Goal: Task Accomplishment & Management: Complete application form

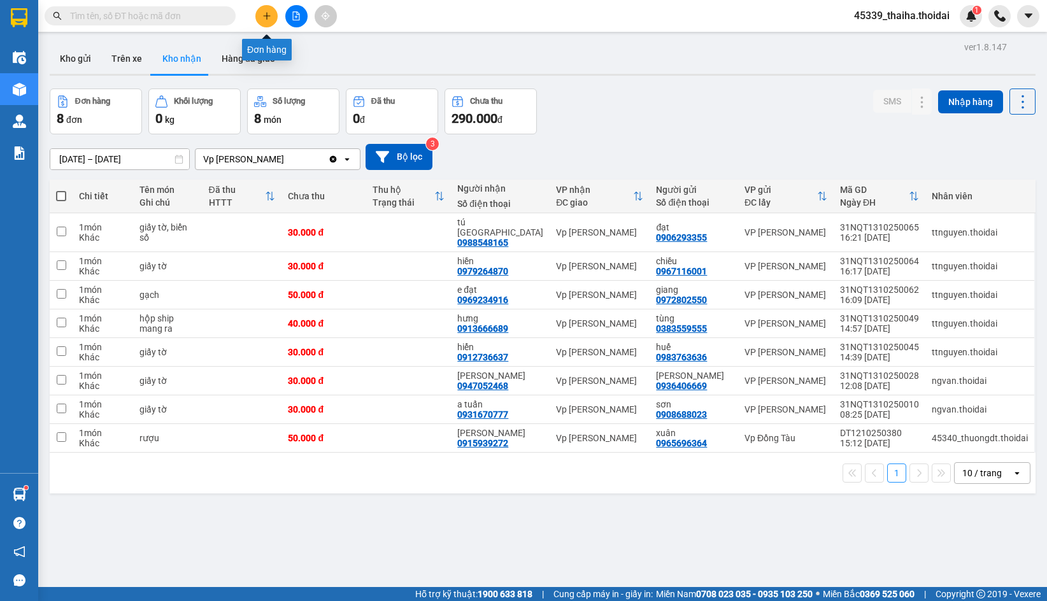
click at [260, 20] on button at bounding box center [266, 16] width 22 height 22
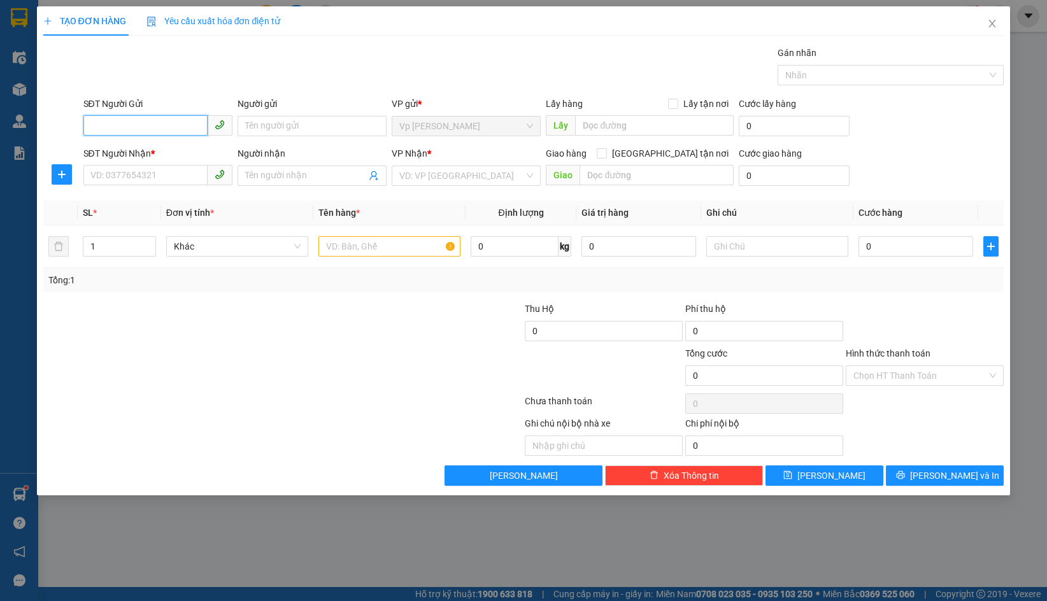
click at [150, 115] on input "SĐT Người Gửi" at bounding box center [145, 125] width 124 height 20
type input "0987999056"
click at [262, 130] on input "Người gửi" at bounding box center [311, 126] width 149 height 20
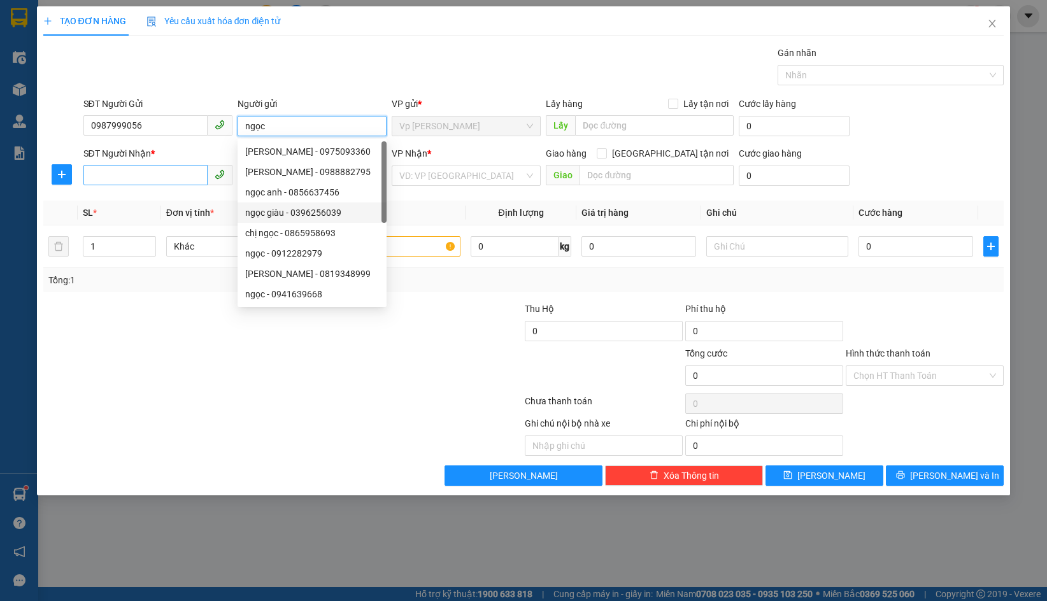
type input "ngọc"
click at [127, 171] on input "SĐT Người Nhận *" at bounding box center [145, 175] width 124 height 20
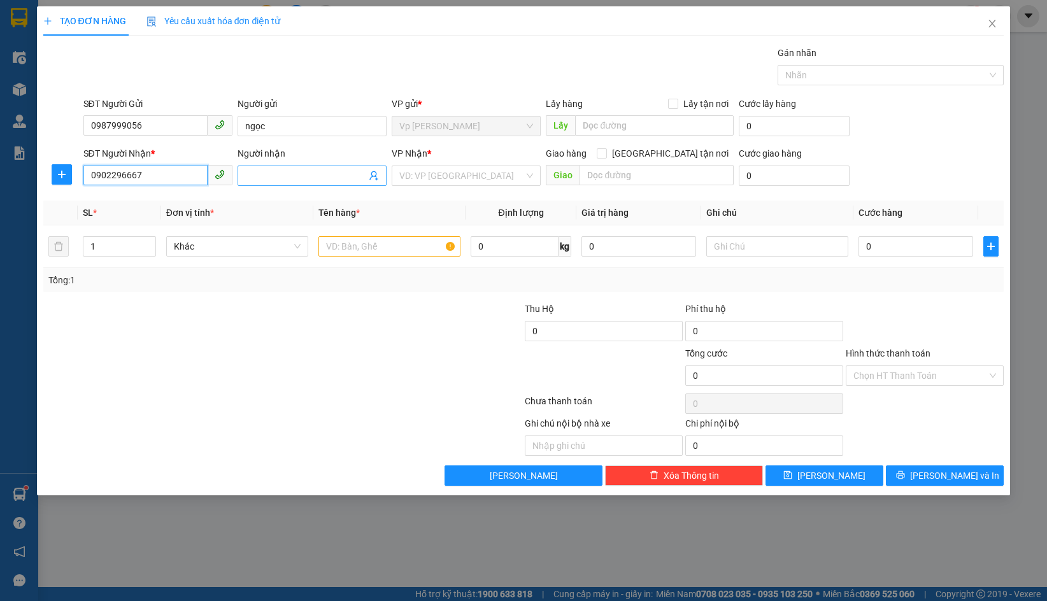
type input "0902296667"
click at [328, 176] on input "Người nhận" at bounding box center [305, 176] width 121 height 14
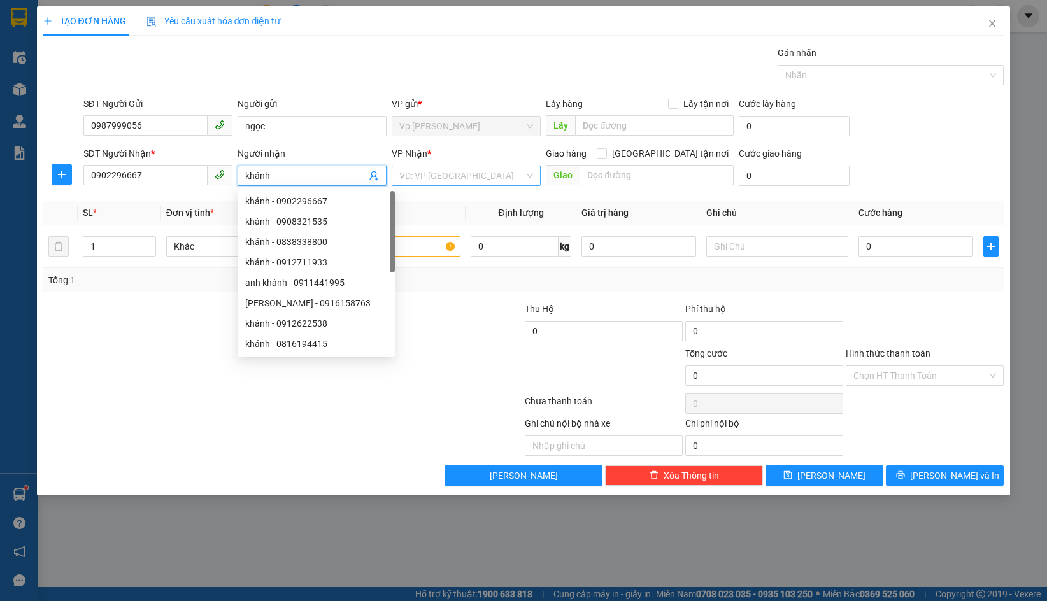
type input "khánh"
click at [486, 179] on input "search" at bounding box center [461, 175] width 125 height 19
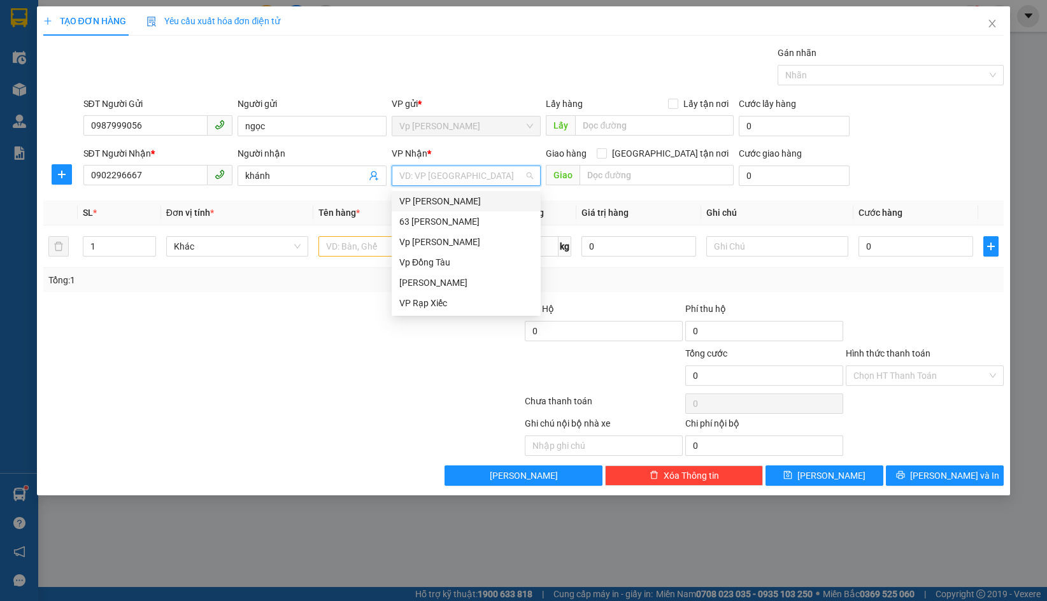
click at [470, 202] on div "VP [PERSON_NAME]" at bounding box center [466, 201] width 134 height 14
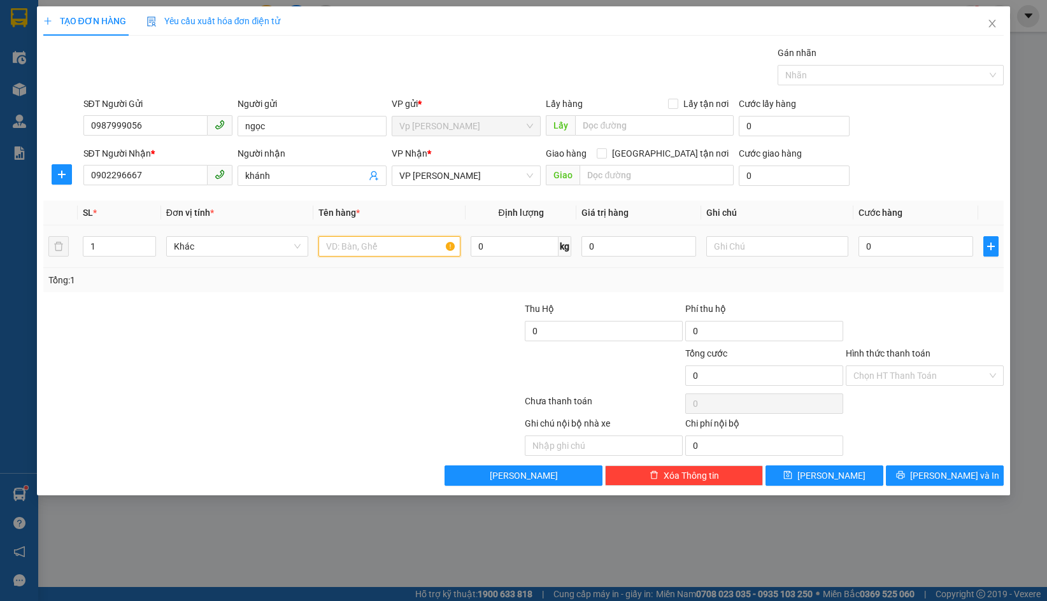
click at [402, 244] on input "text" at bounding box center [389, 246] width 142 height 20
type input "hồ sơ"
click at [898, 236] on input "0" at bounding box center [915, 246] width 115 height 20
type input "3"
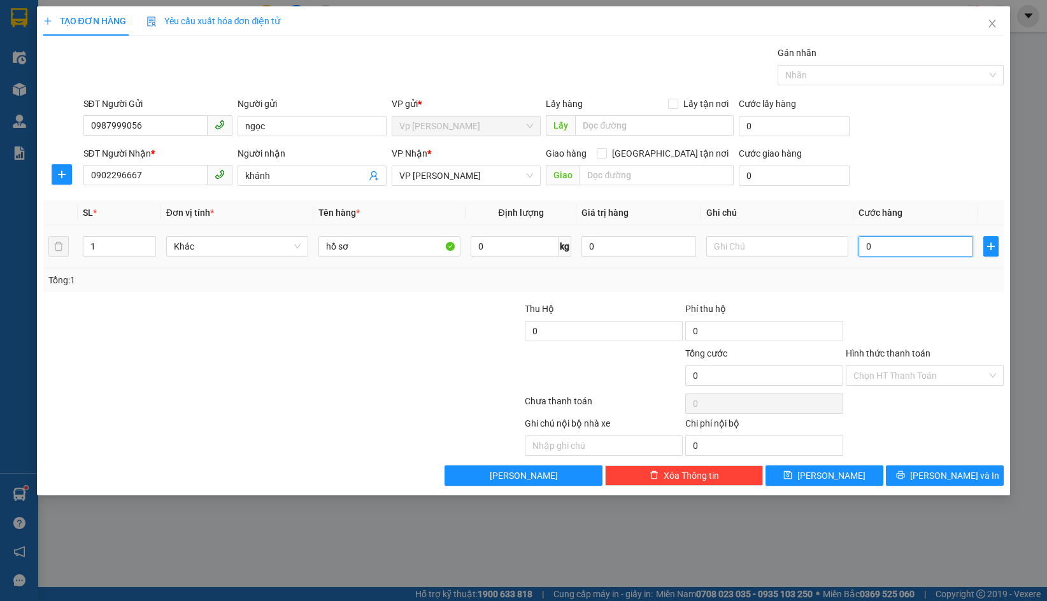
type input "3"
type input "30"
type input "300"
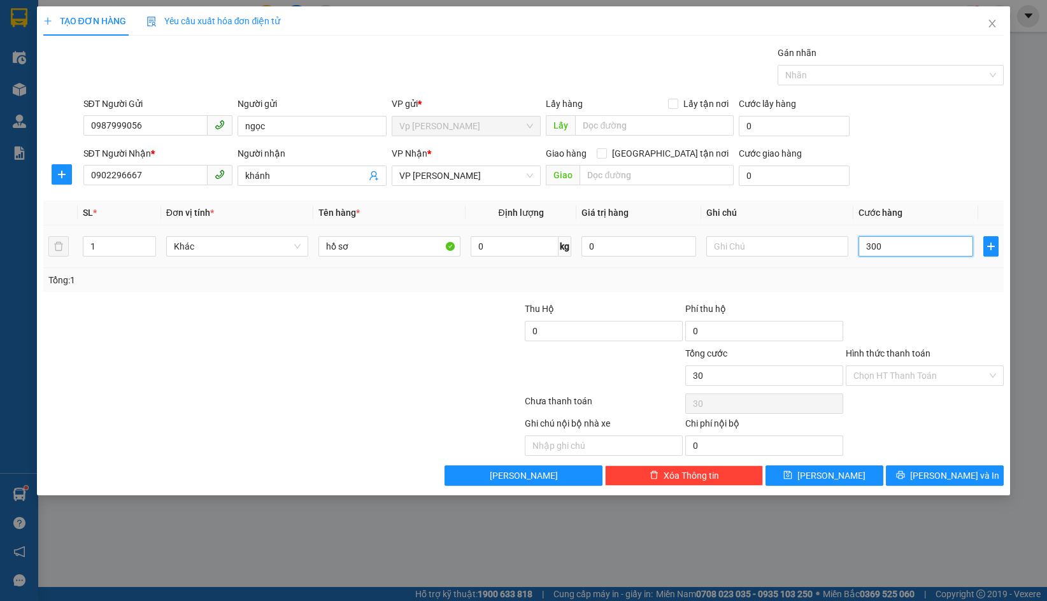
type input "300"
type input "3.000"
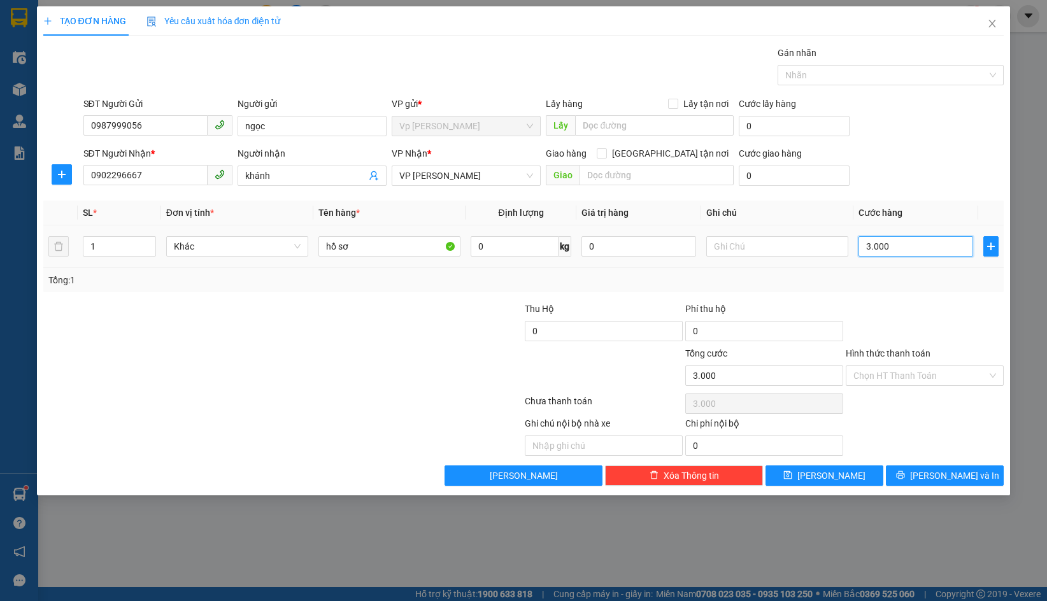
type input "30.000"
type input "300.000"
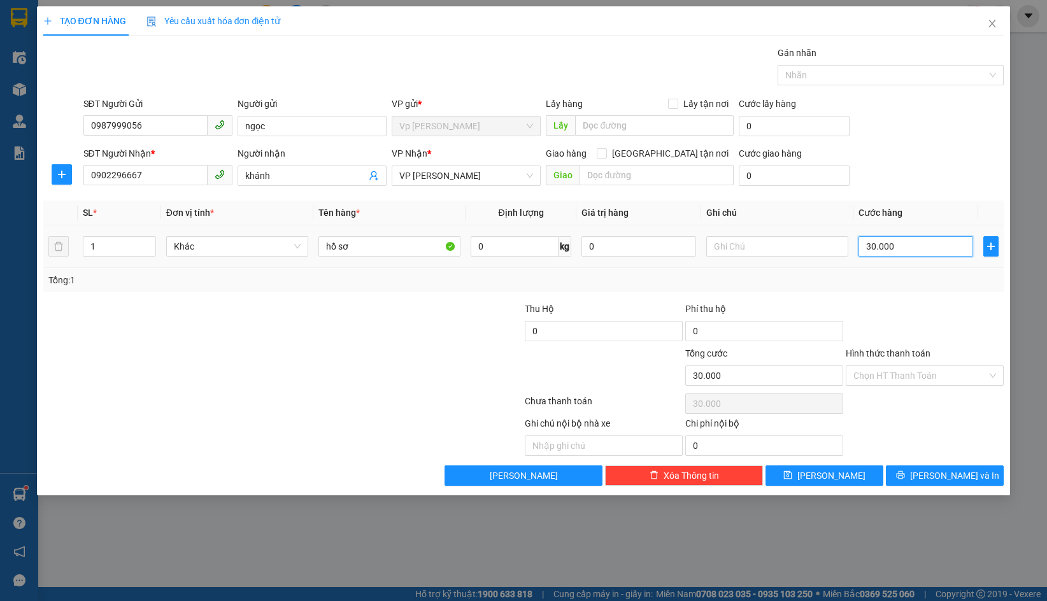
type input "300.000"
type input "30.000"
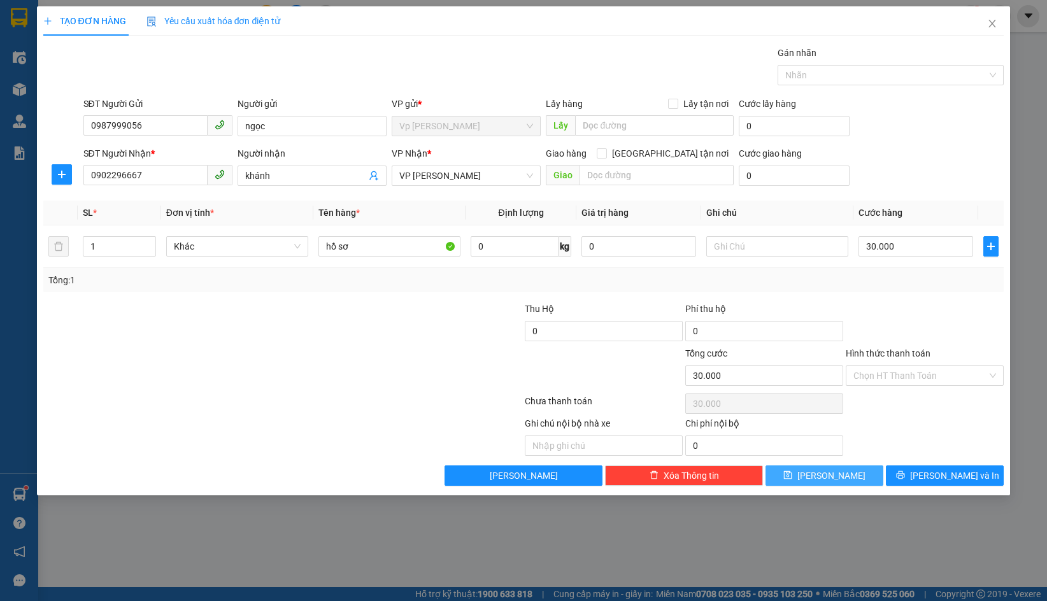
click at [845, 478] on button "[PERSON_NAME]" at bounding box center [824, 475] width 118 height 20
type input "0"
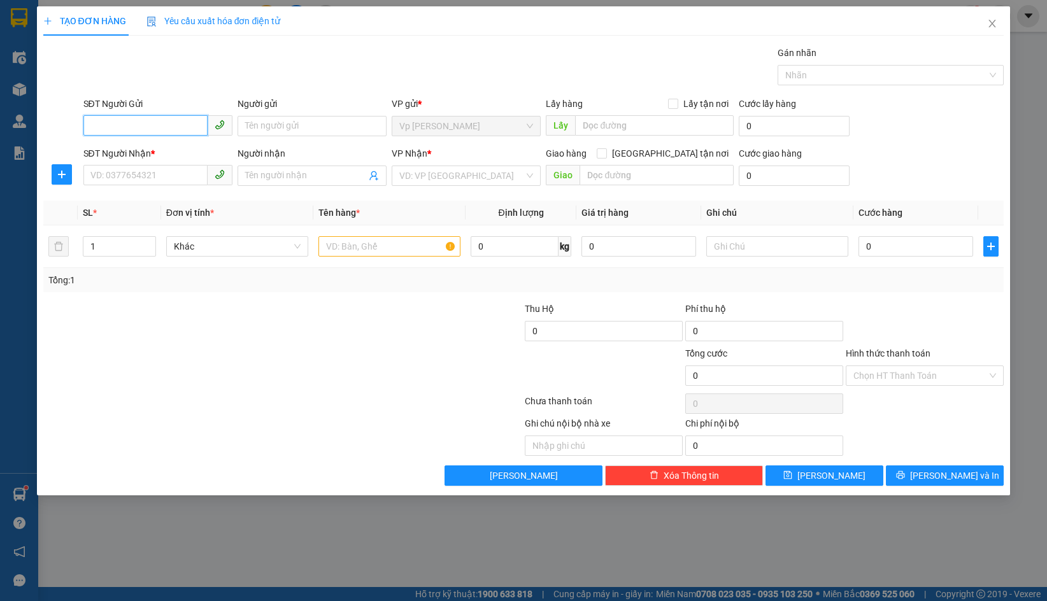
click at [155, 128] on input "SĐT Người Gửi" at bounding box center [145, 125] width 124 height 20
type input "0987999056"
click at [181, 161] on div "0987999056 - [PERSON_NAME]" at bounding box center [157, 151] width 149 height 20
type input "ngọc"
type input "0987999056"
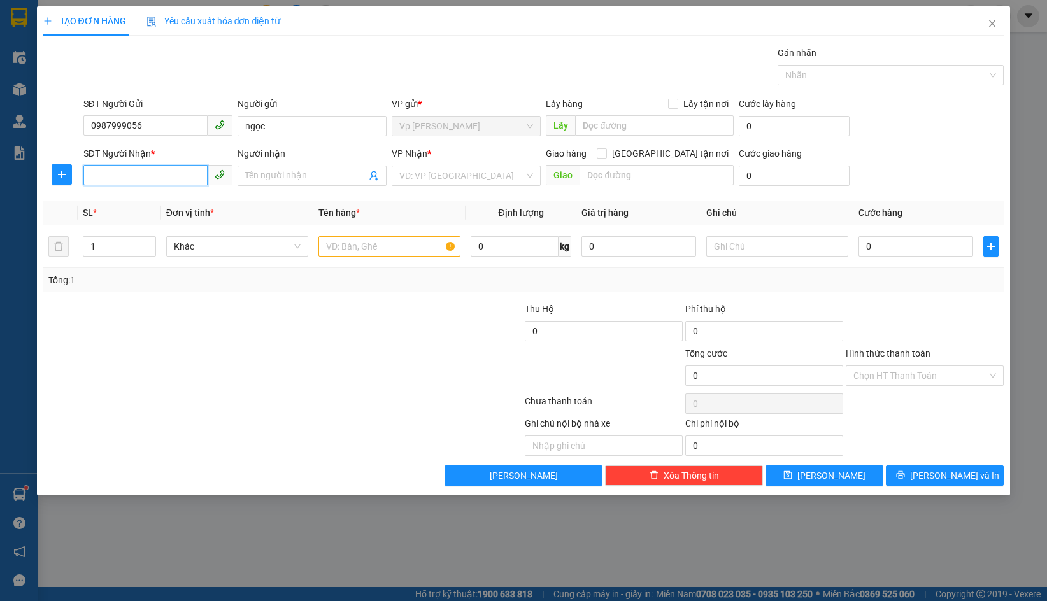
click at [168, 178] on input "SĐT Người Nhận *" at bounding box center [145, 175] width 124 height 20
type input "0979484582"
click at [183, 204] on div "0979484582 - [PERSON_NAME]" at bounding box center [158, 201] width 134 height 14
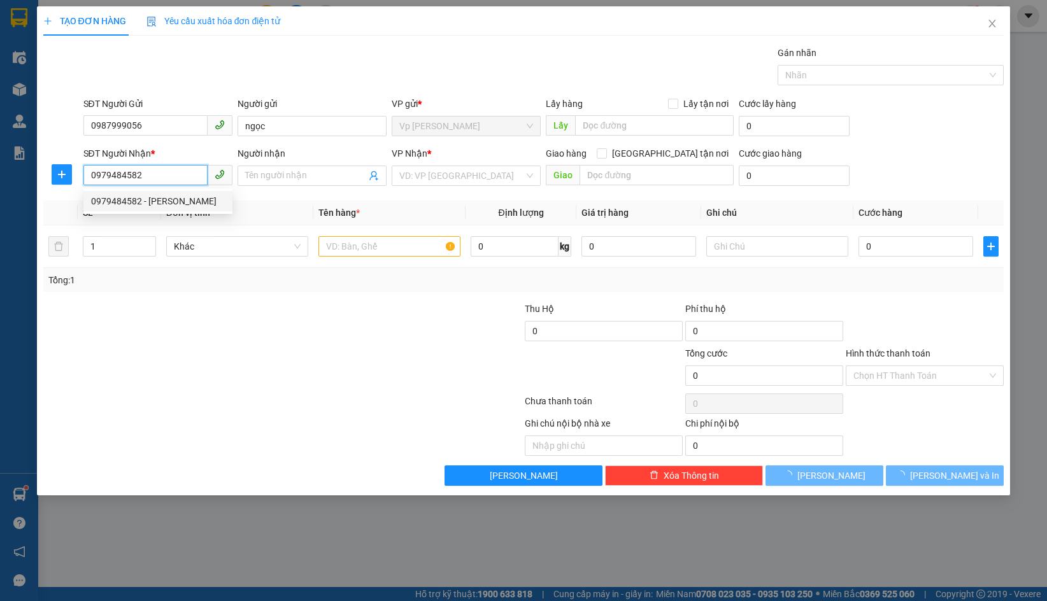
type input "[PERSON_NAME]"
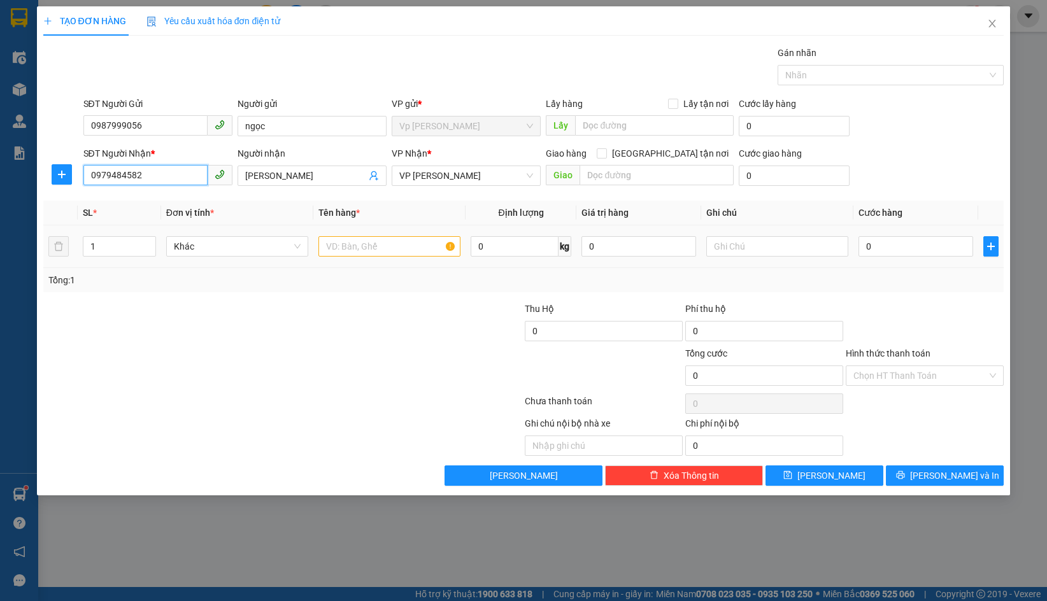
type input "0979484582"
click at [375, 244] on input "text" at bounding box center [389, 246] width 142 height 20
type input "biển số"
click at [893, 250] on input "0" at bounding box center [915, 246] width 115 height 20
type input "3"
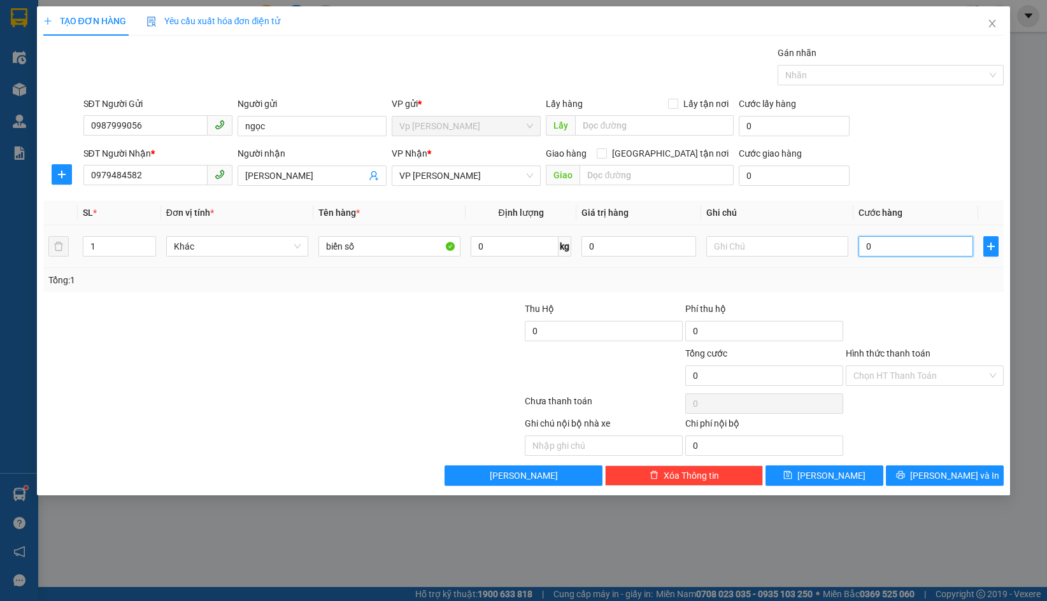
type input "3"
type input "30"
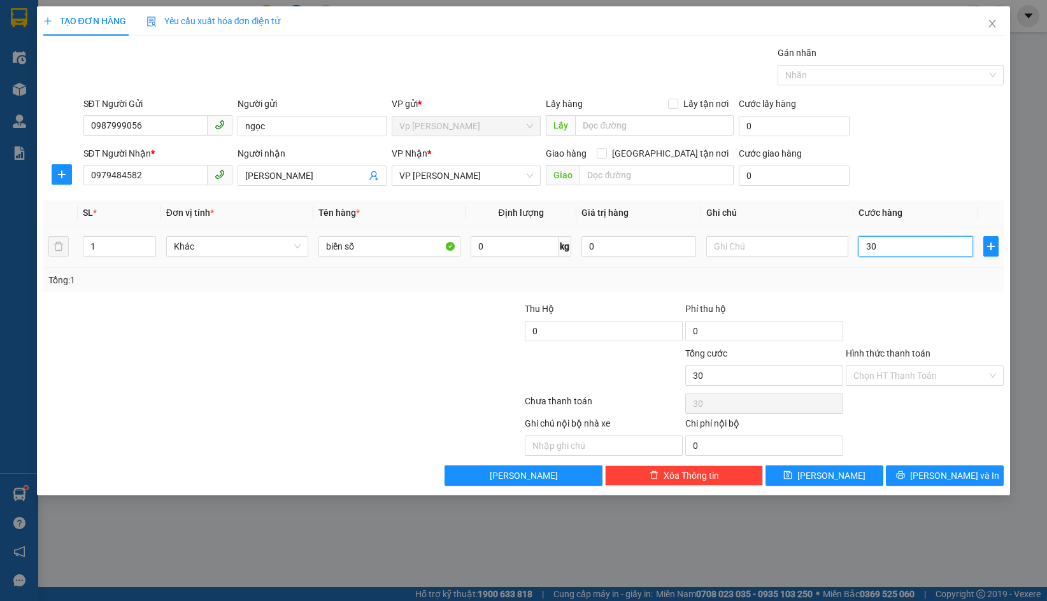
type input "300"
type input "3.000"
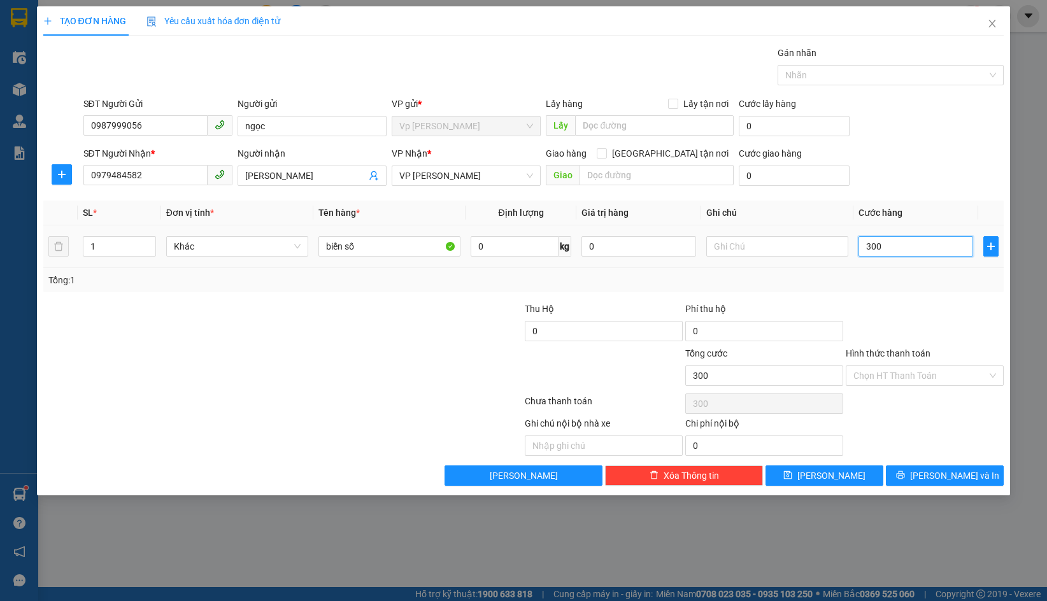
type input "3.000"
type input "30.000"
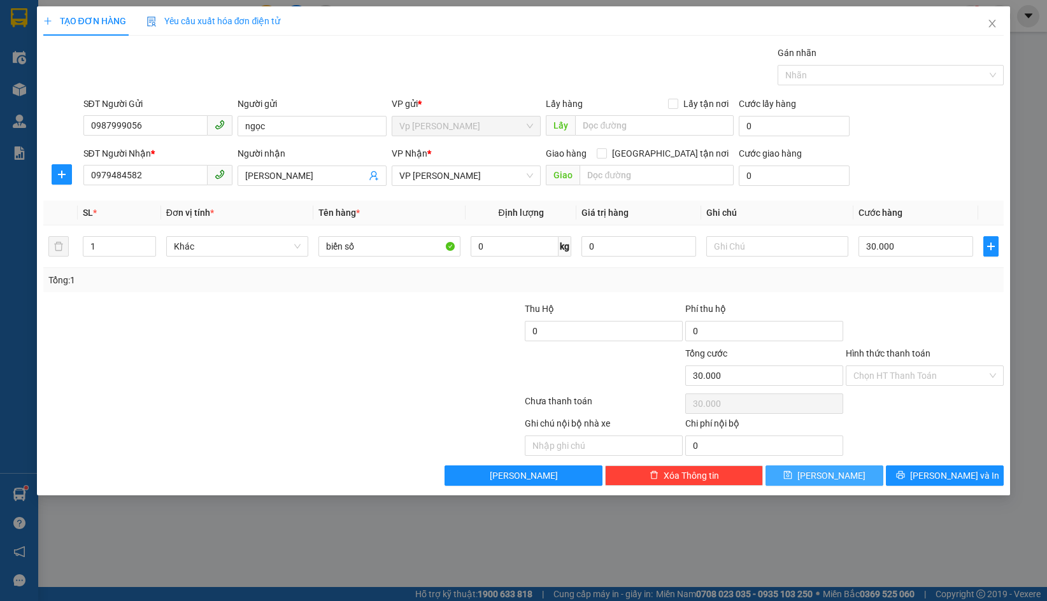
click at [838, 469] on span "[PERSON_NAME]" at bounding box center [831, 476] width 68 height 14
type input "0"
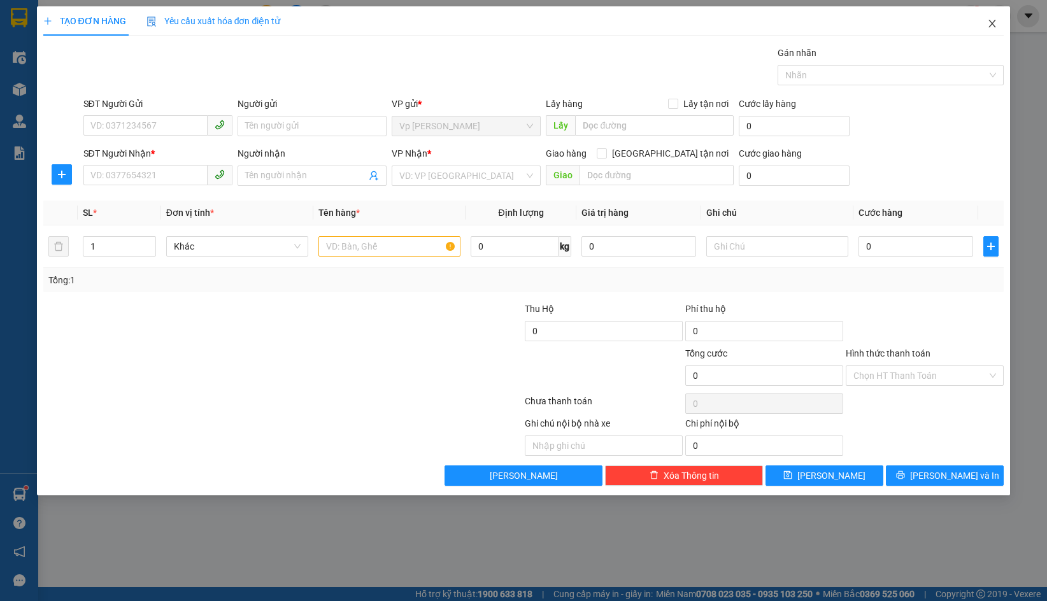
click at [995, 27] on icon "close" at bounding box center [992, 23] width 10 height 10
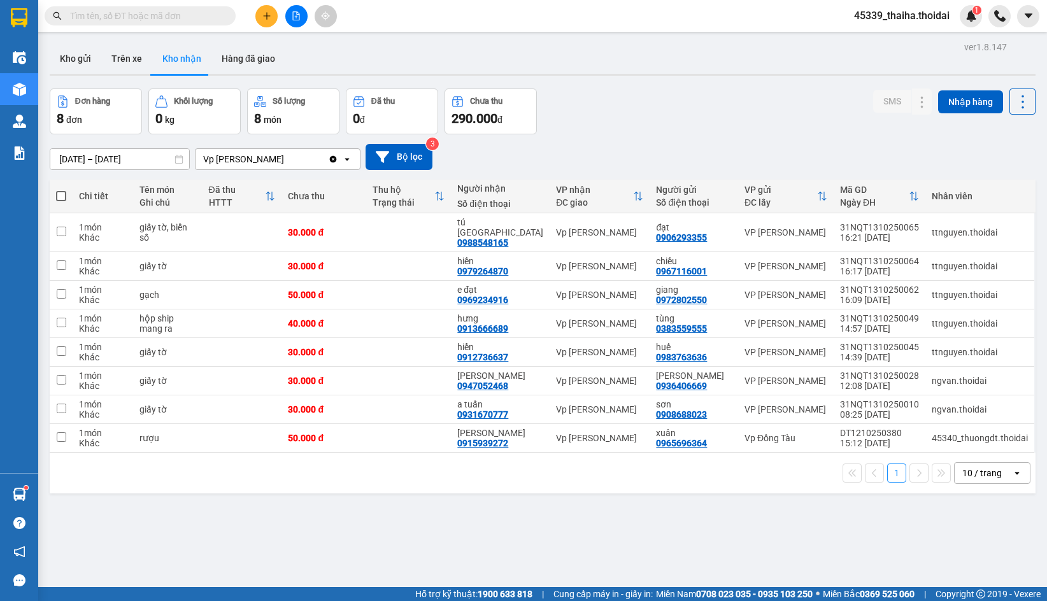
click at [264, 23] on button at bounding box center [266, 16] width 22 height 22
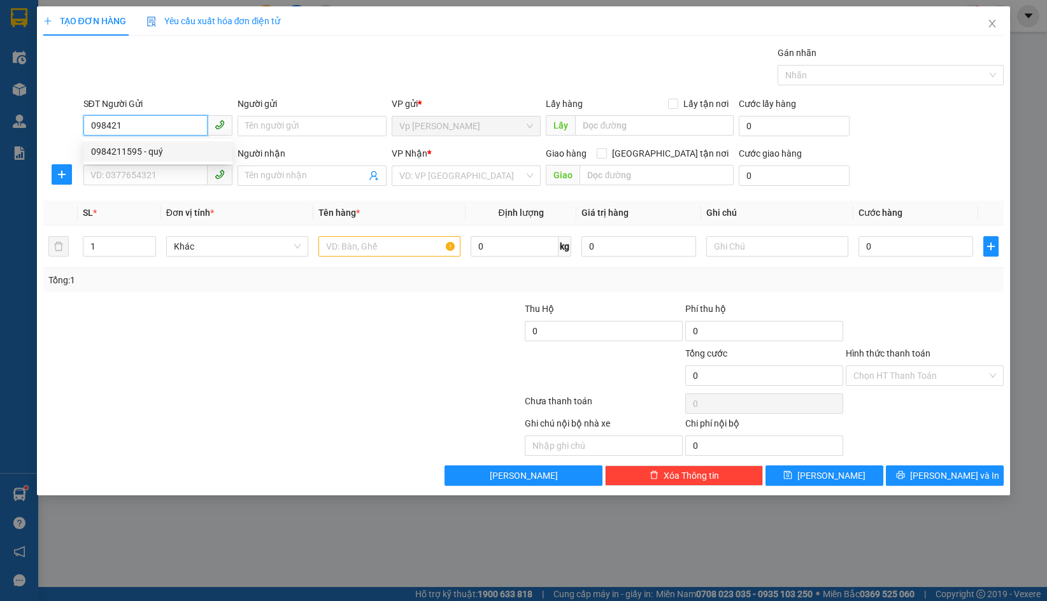
click at [113, 148] on div "0984211595 - quý" at bounding box center [158, 152] width 134 height 14
type input "0984211595"
type input "quý"
type input "0984211595"
click at [123, 173] on input "SĐT Người Nhận *" at bounding box center [145, 175] width 124 height 20
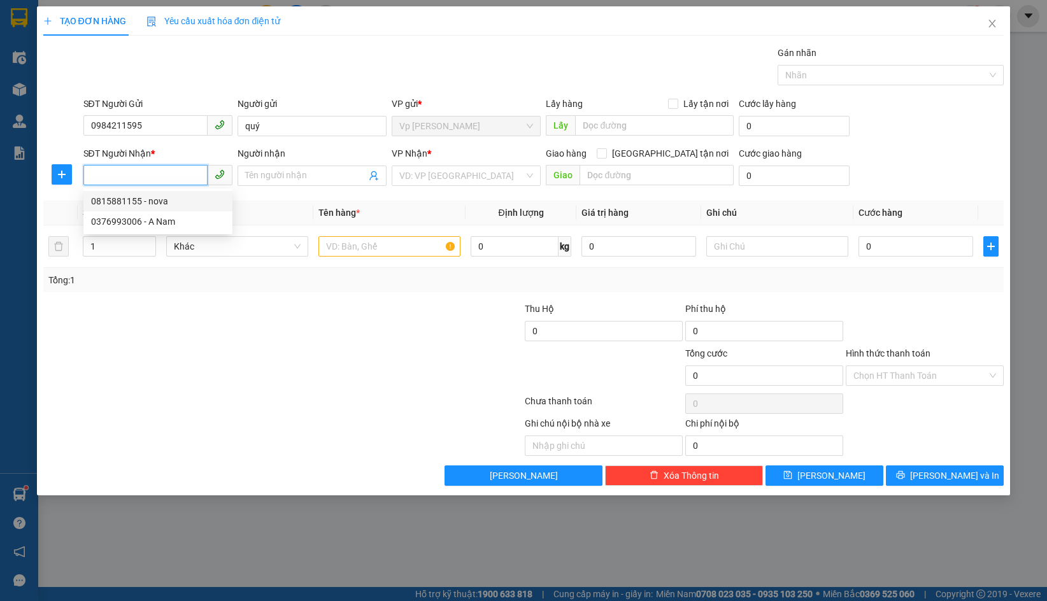
click at [150, 206] on div "0815881155 - nova" at bounding box center [158, 201] width 134 height 14
type input "0815881155"
type input "nova"
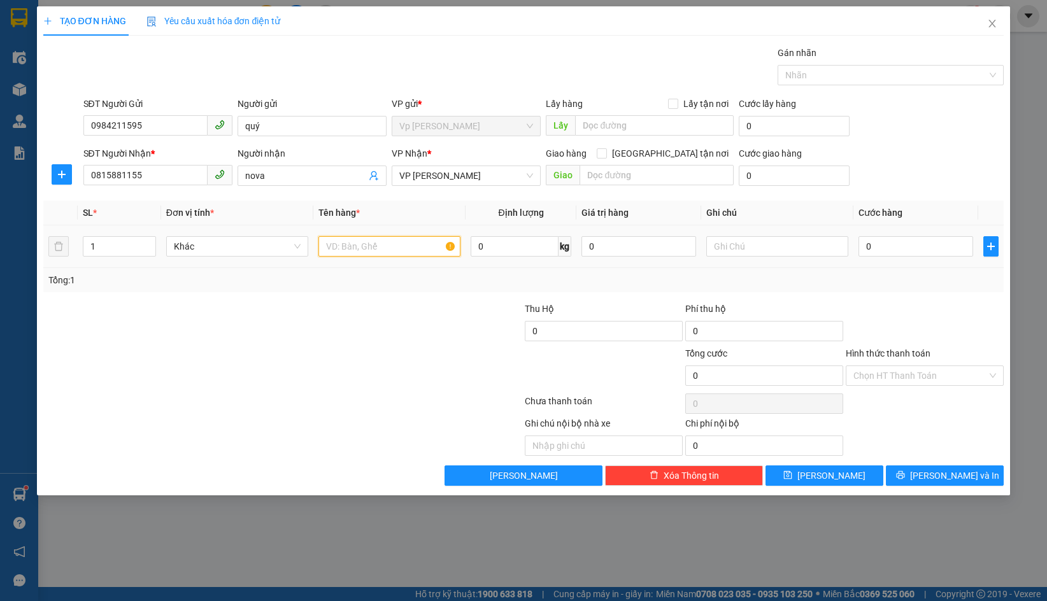
click at [390, 248] on input "text" at bounding box center [389, 246] width 142 height 20
type input "mẫu"
click at [903, 249] on input "0" at bounding box center [915, 246] width 115 height 20
type input "3"
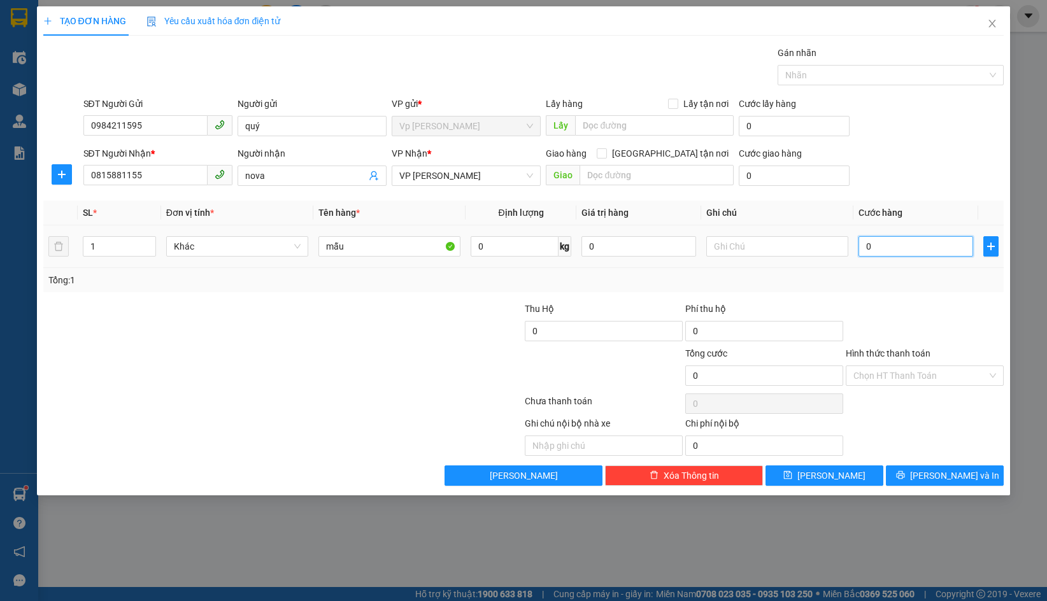
type input "3"
type input "30"
type input "300"
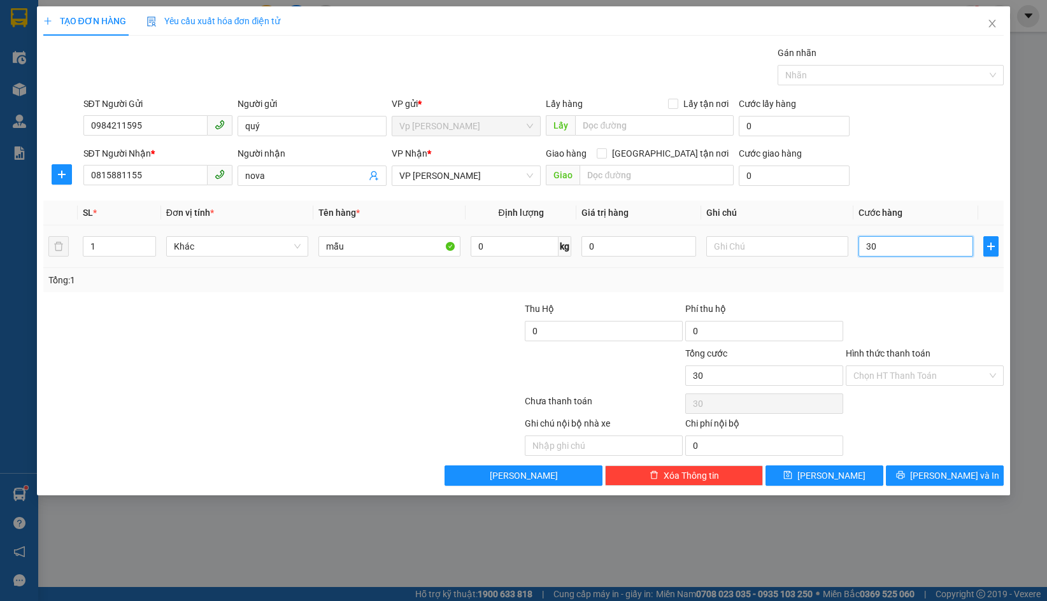
type input "300"
type input "3.000"
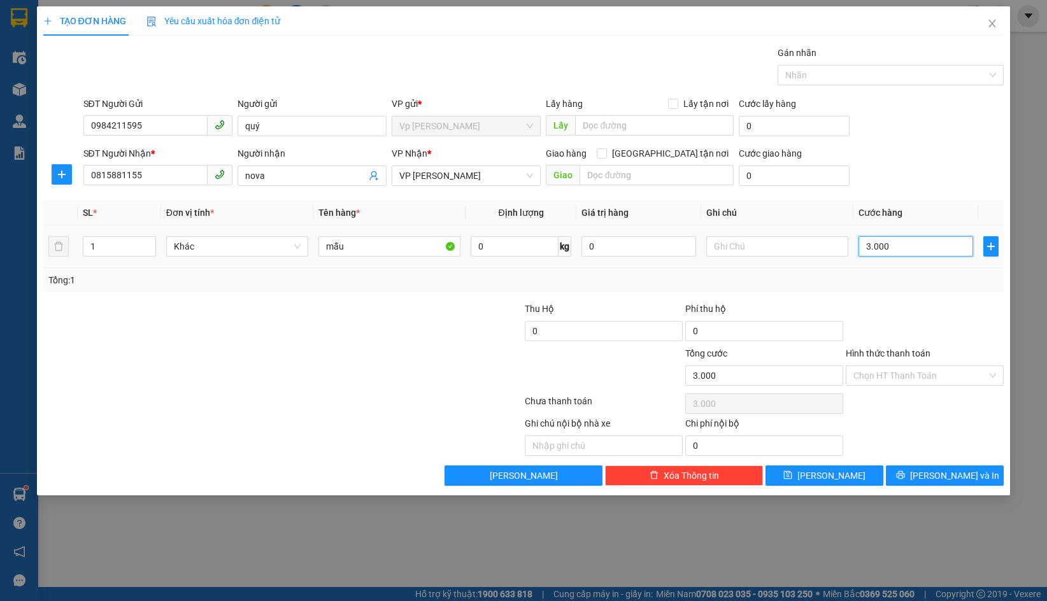
type input "30.000"
click at [857, 475] on button "[PERSON_NAME]" at bounding box center [824, 475] width 118 height 20
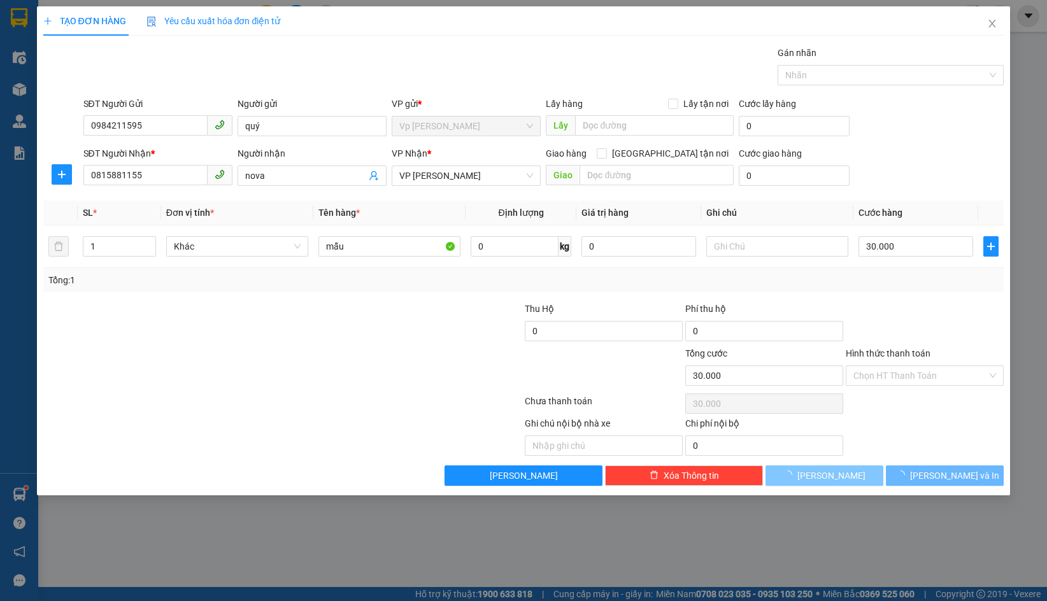
type input "0"
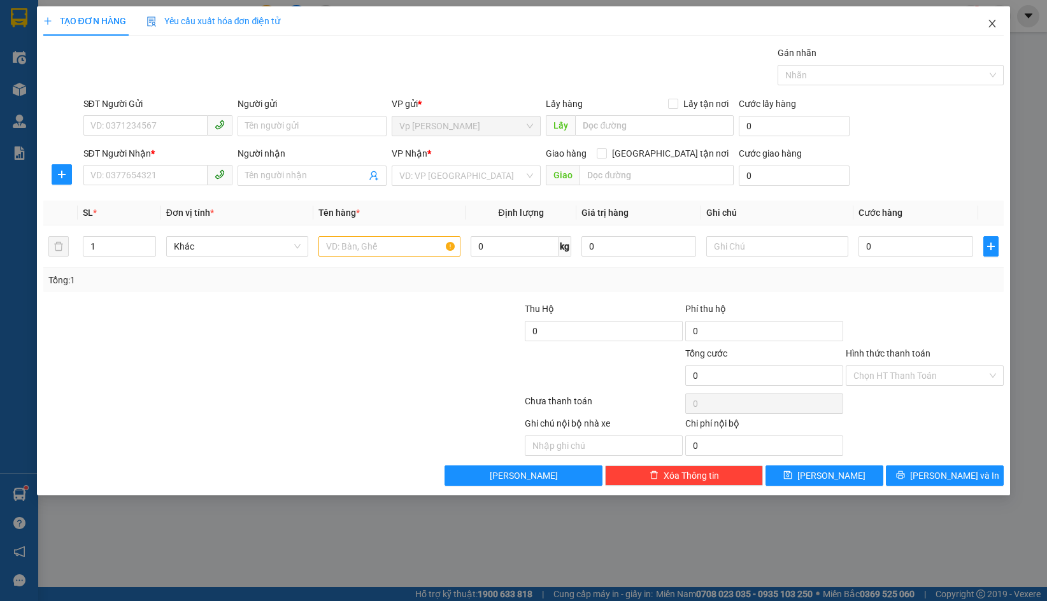
click at [994, 25] on icon "close" at bounding box center [992, 23] width 10 height 10
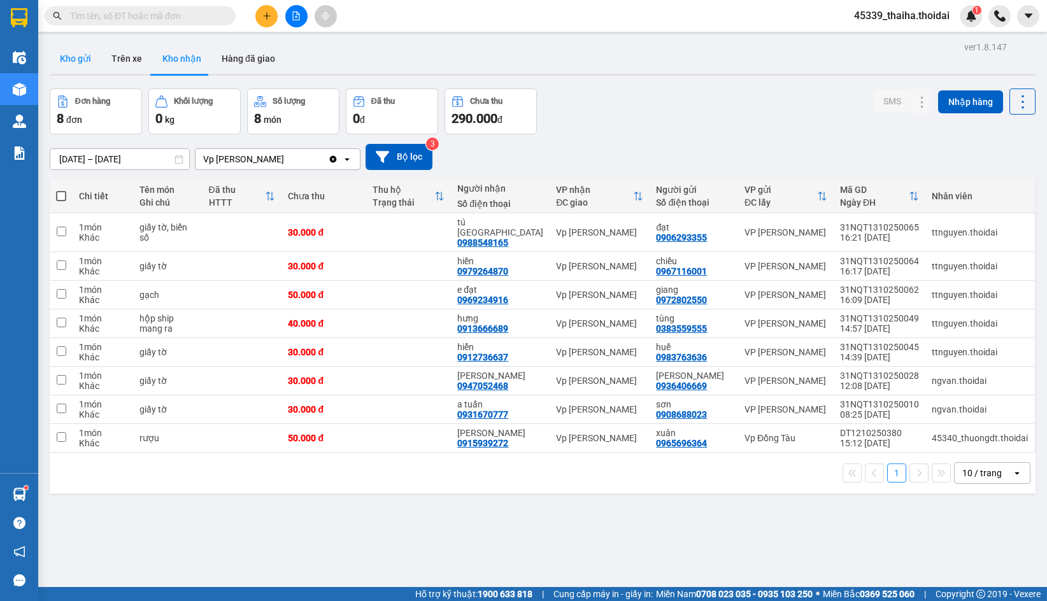
click at [83, 57] on button "Kho gửi" at bounding box center [76, 58] width 52 height 31
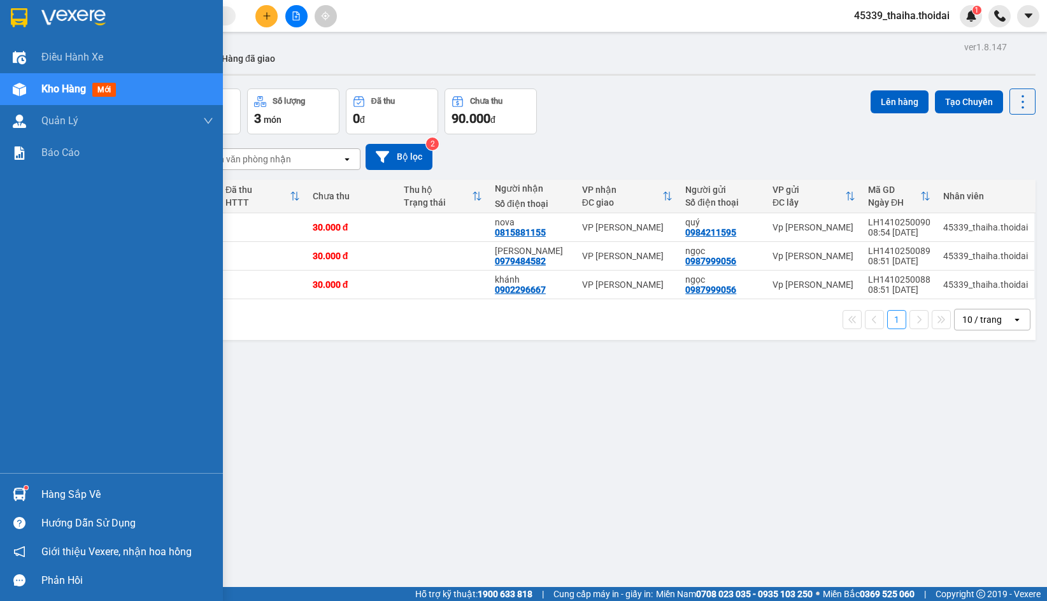
click at [18, 493] on img at bounding box center [19, 494] width 13 height 13
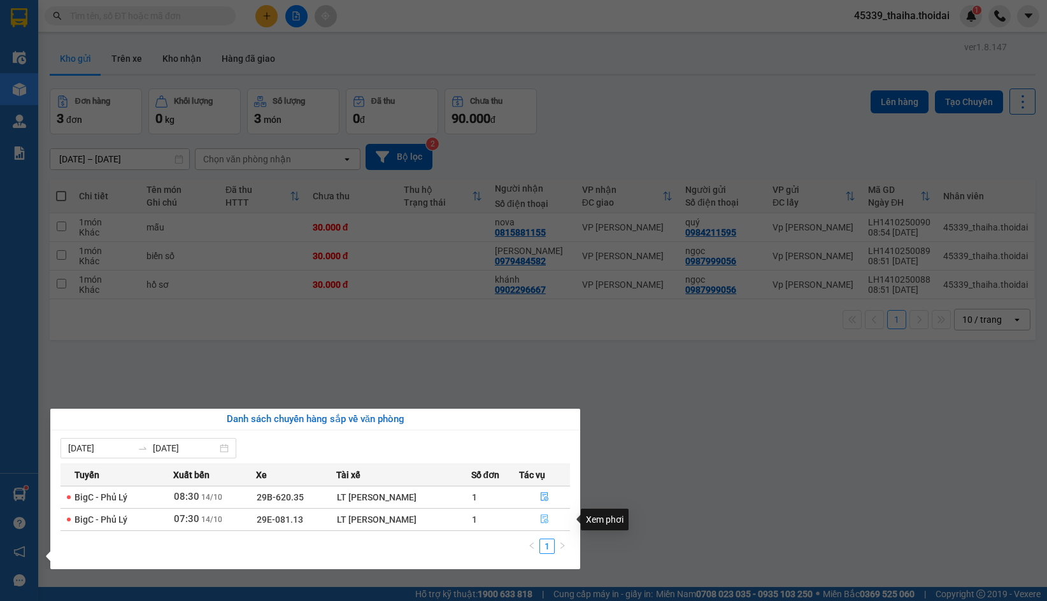
click at [544, 515] on icon "file-done" at bounding box center [545, 519] width 8 height 9
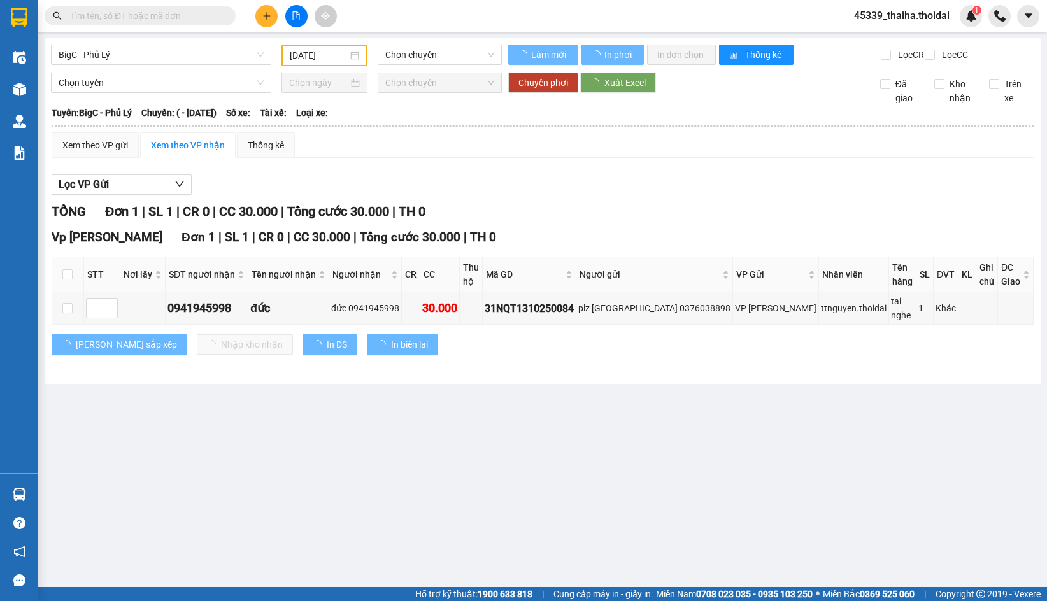
type input "[DATE]"
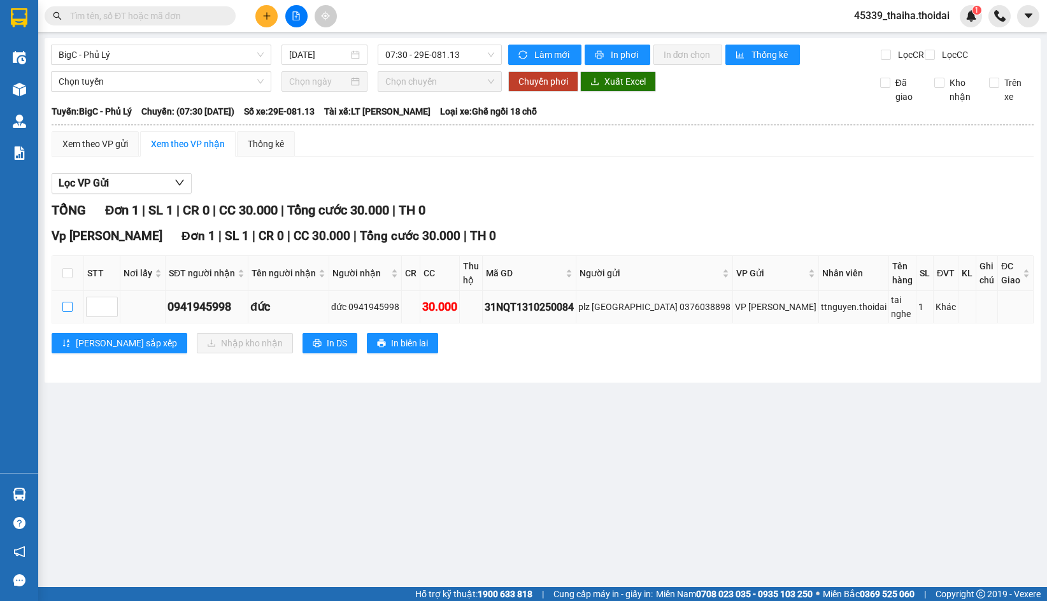
click at [65, 302] on input "checkbox" at bounding box center [67, 307] width 10 height 10
checkbox input "true"
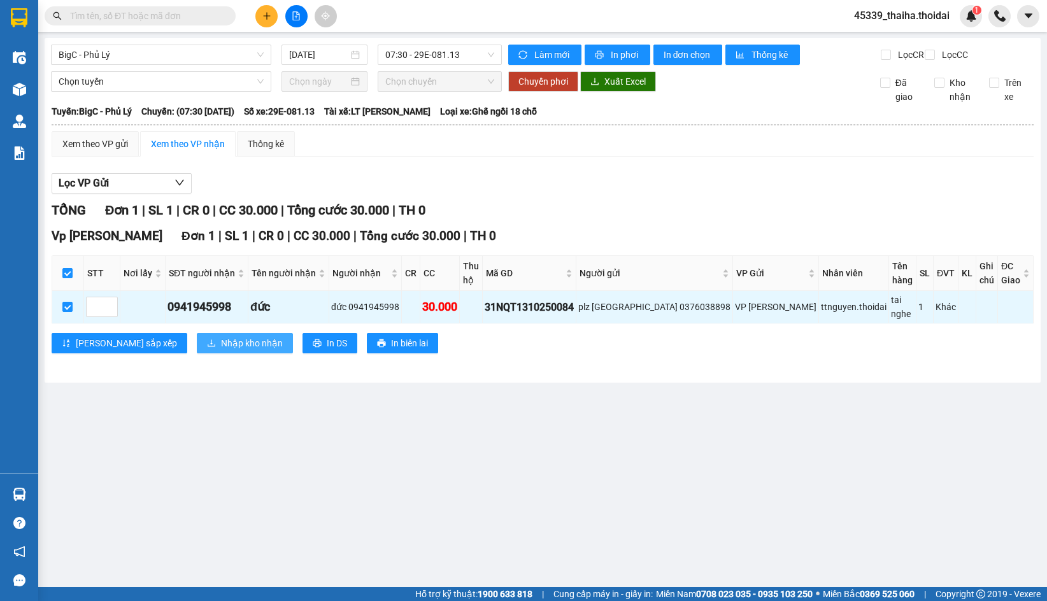
click at [221, 336] on span "Nhập kho nhận" at bounding box center [252, 343] width 62 height 14
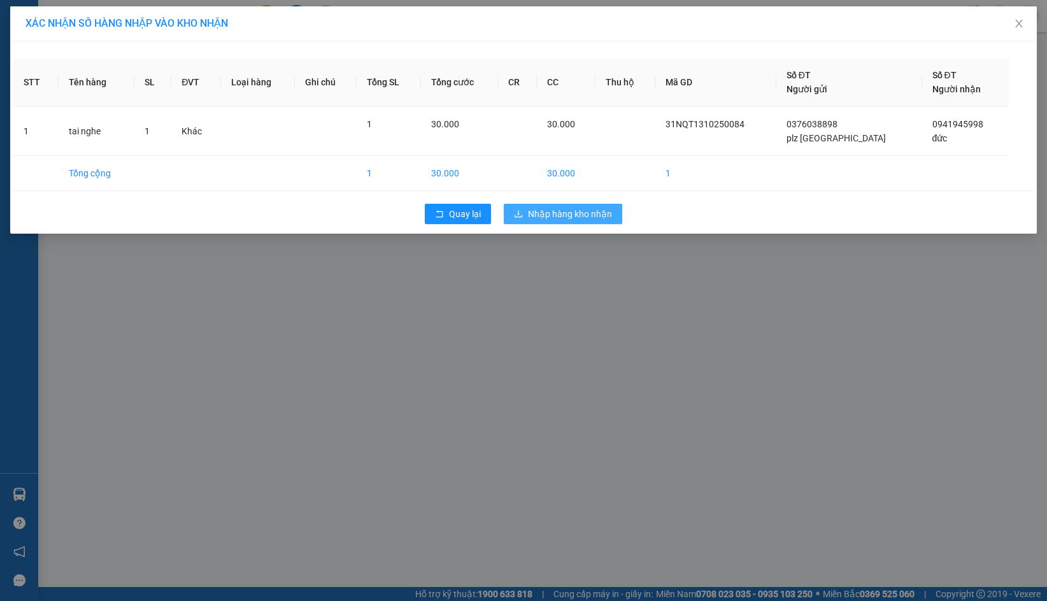
click at [585, 215] on span "Nhập hàng kho nhận" at bounding box center [570, 214] width 84 height 14
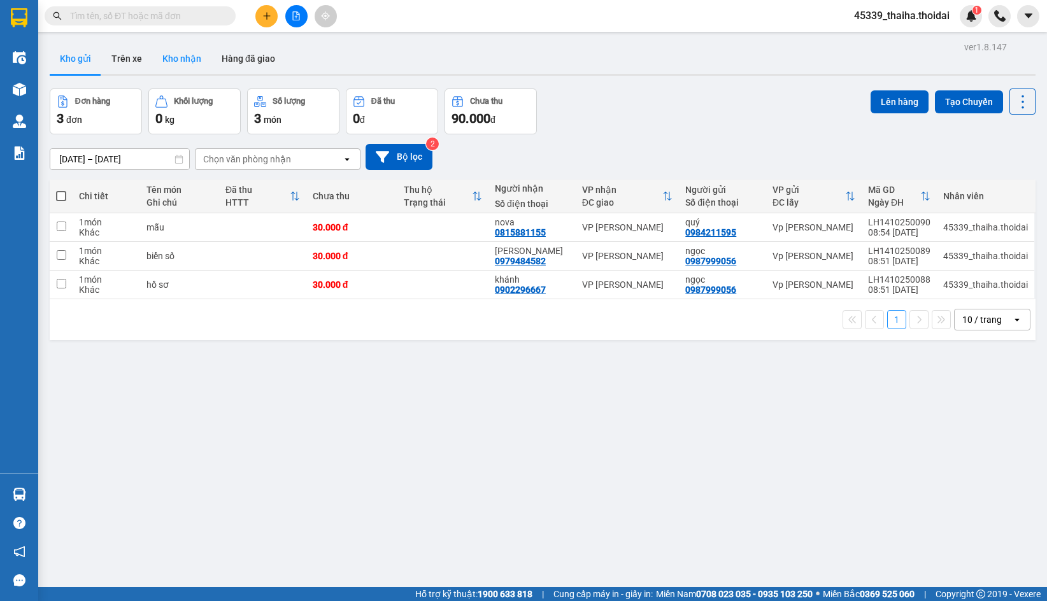
click at [172, 58] on button "Kho nhận" at bounding box center [181, 58] width 59 height 31
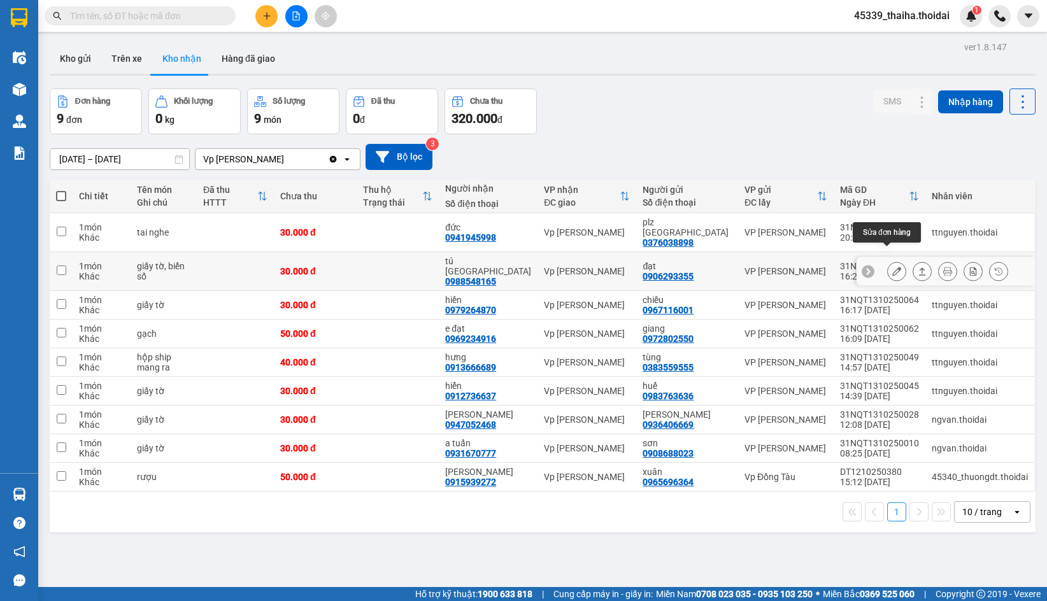
click at [889, 262] on button at bounding box center [897, 271] width 18 height 22
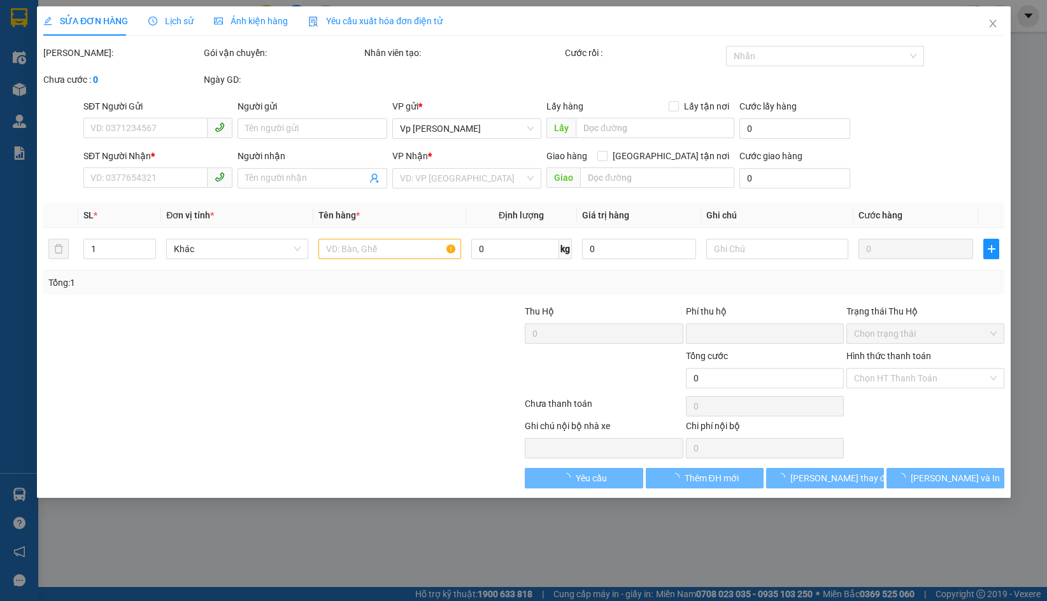
type input "0906293355"
type input "đạt"
type input "0988548165"
type input "tú [GEOGRAPHIC_DATA]"
type input "0"
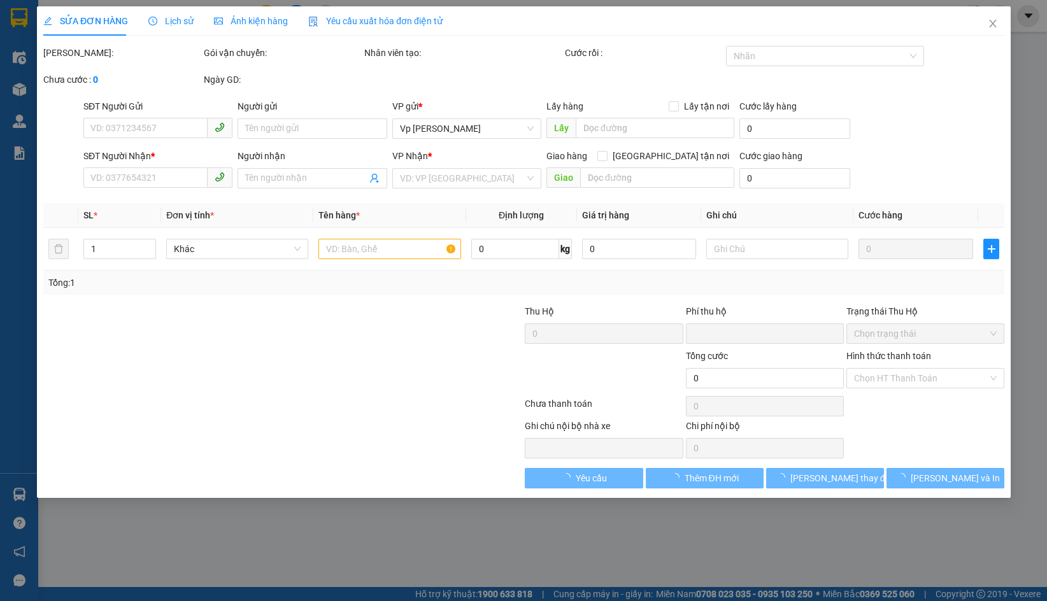
type input "30.000"
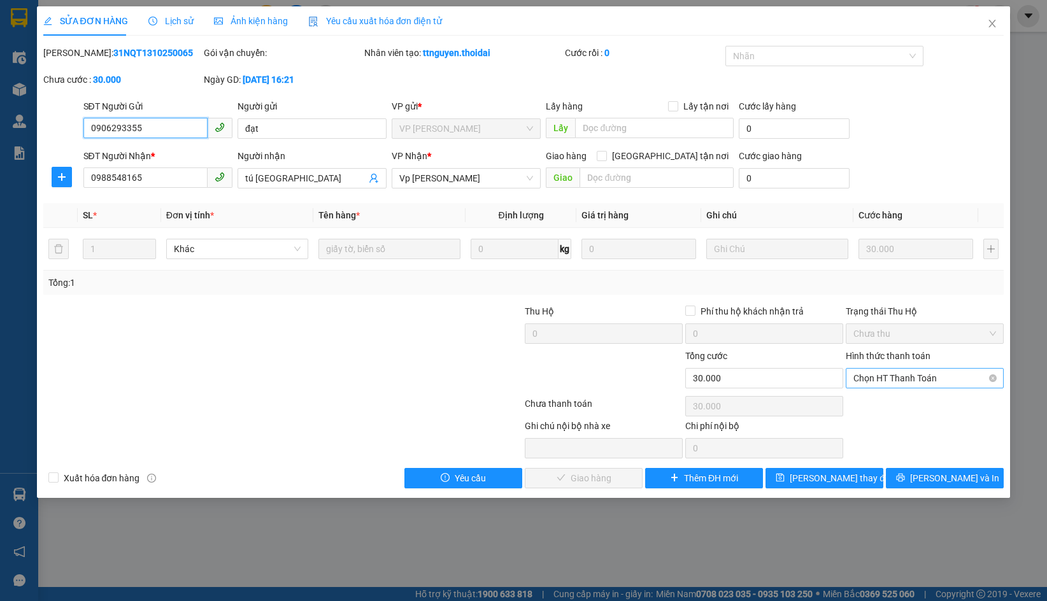
click at [887, 382] on span "Chọn HT Thanh Toán" at bounding box center [924, 378] width 143 height 19
click at [885, 404] on div "Tại văn phòng" at bounding box center [924, 404] width 143 height 14
type input "0"
click at [583, 494] on div "SỬA ĐƠN HÀNG Lịch sử Ảnh kiện hàng Yêu cầu xuất hóa đơn điện tử Total Paid Fee …" at bounding box center [523, 252] width 973 height 492
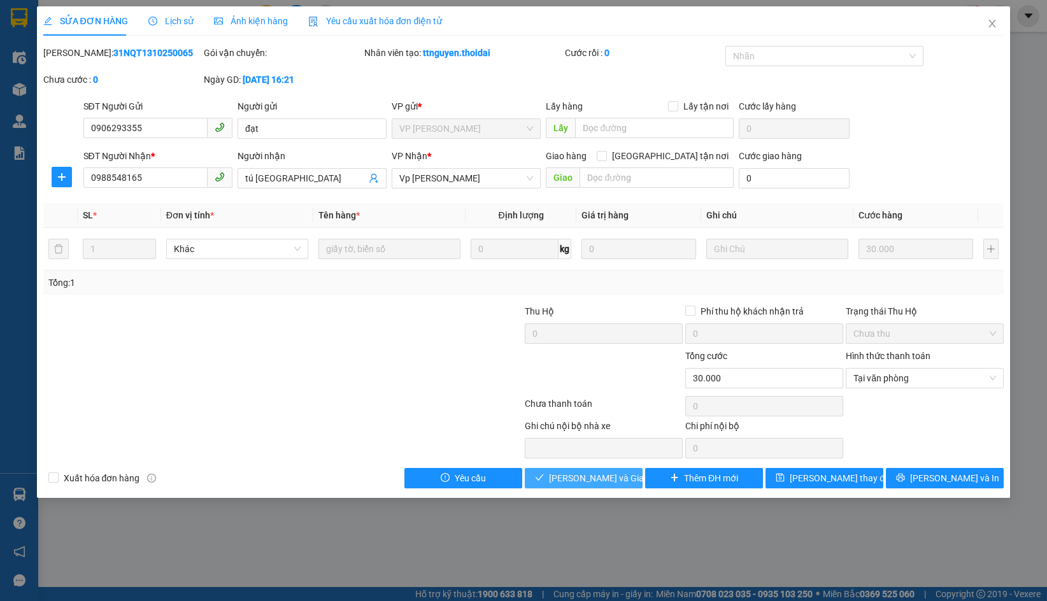
click at [583, 483] on span "[PERSON_NAME] và Giao hàng" at bounding box center [610, 478] width 122 height 14
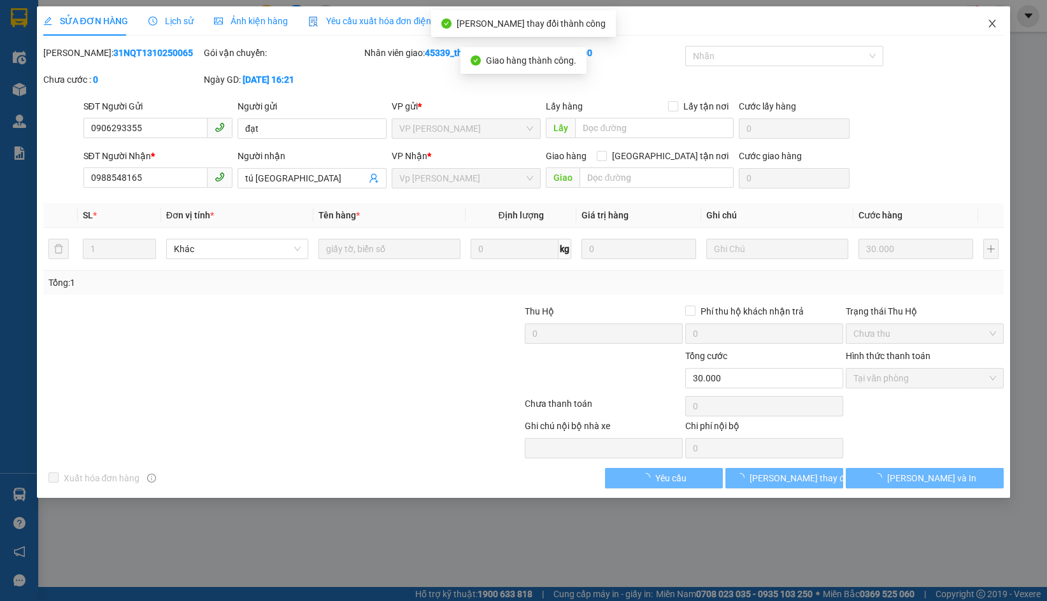
click at [993, 23] on icon "close" at bounding box center [992, 24] width 7 height 8
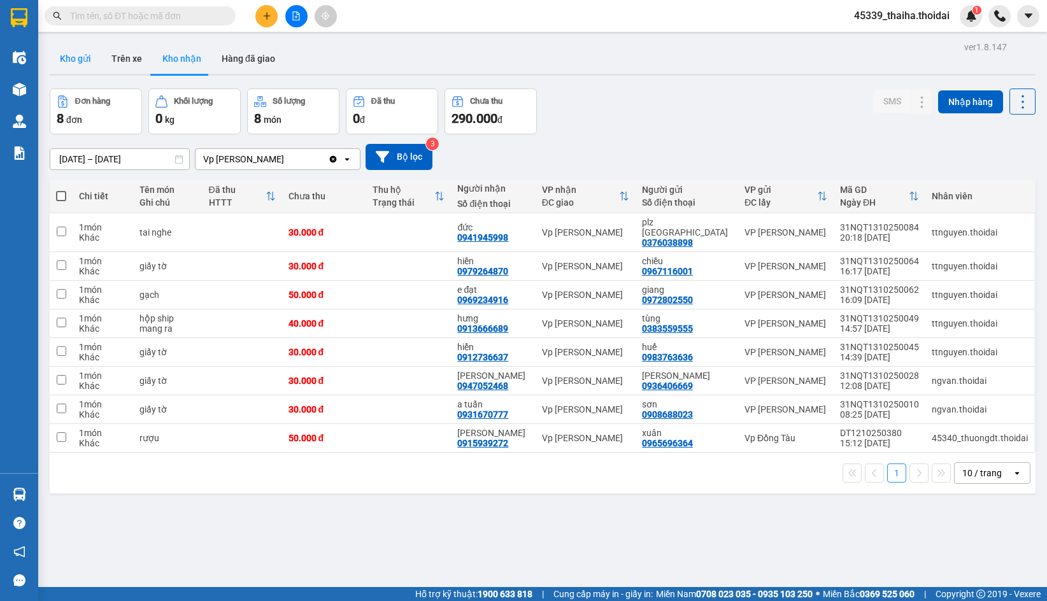
click at [60, 53] on button "Kho gửi" at bounding box center [76, 58] width 52 height 31
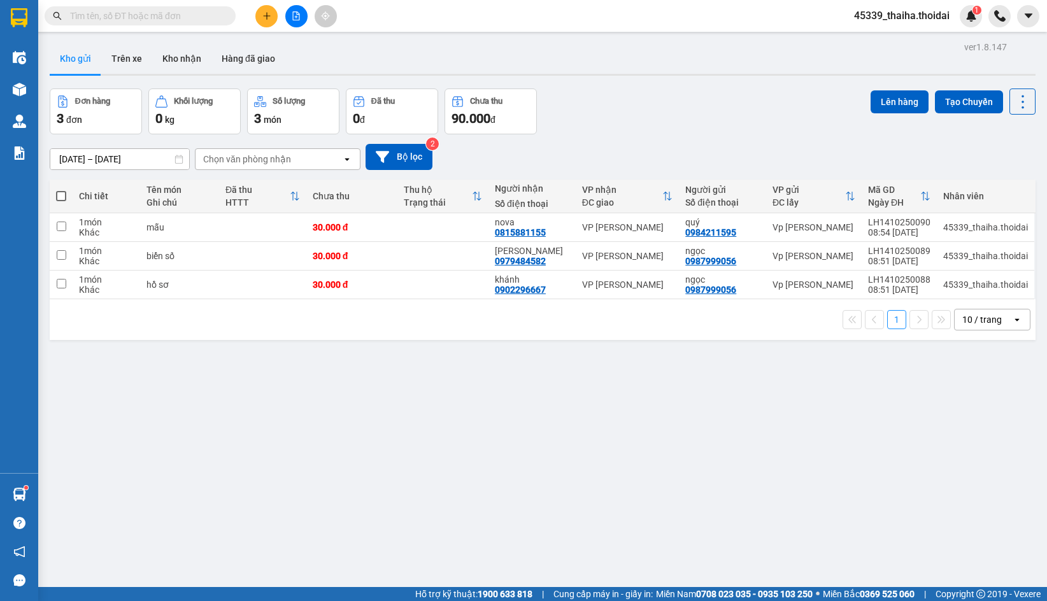
click at [61, 197] on span at bounding box center [61, 196] width 10 height 10
click at [61, 190] on input "checkbox" at bounding box center [61, 190] width 0 height 0
checkbox input "true"
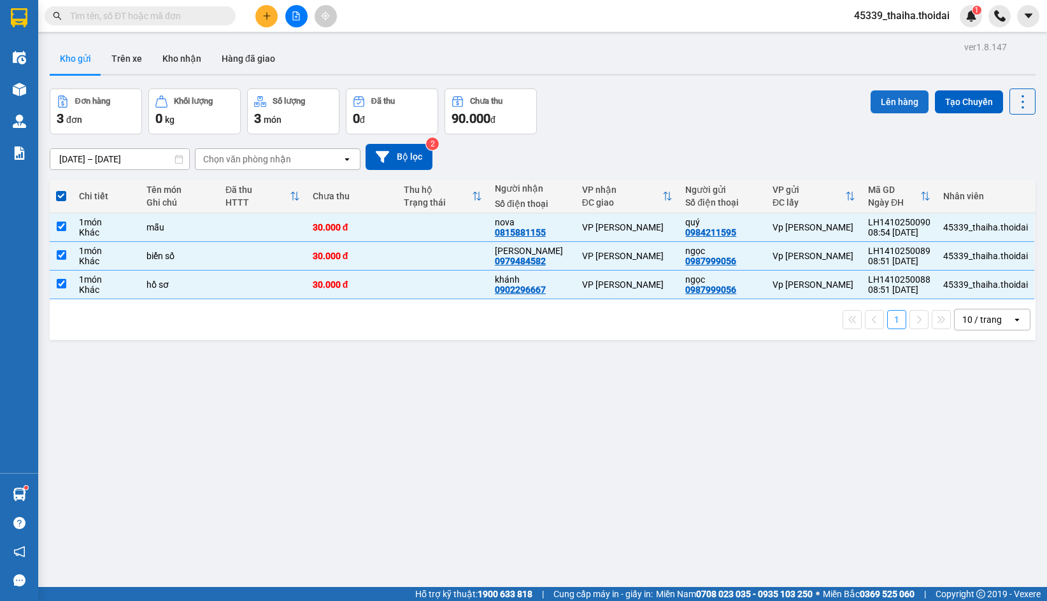
click at [888, 106] on button "Lên hàng" at bounding box center [899, 101] width 58 height 23
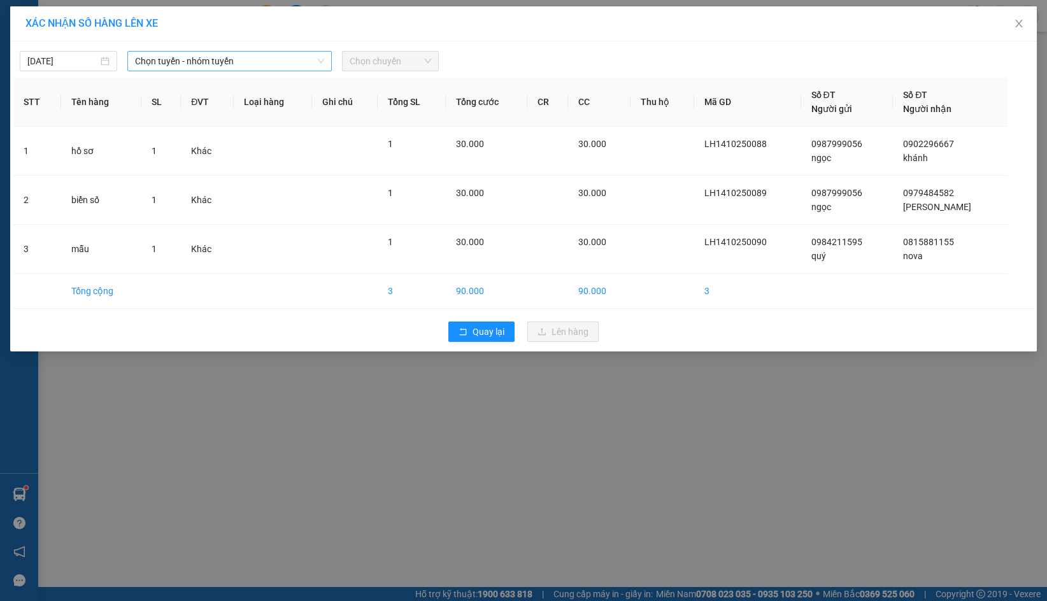
click at [233, 58] on span "Chọn tuyến - nhóm tuyến" at bounding box center [229, 61] width 189 height 19
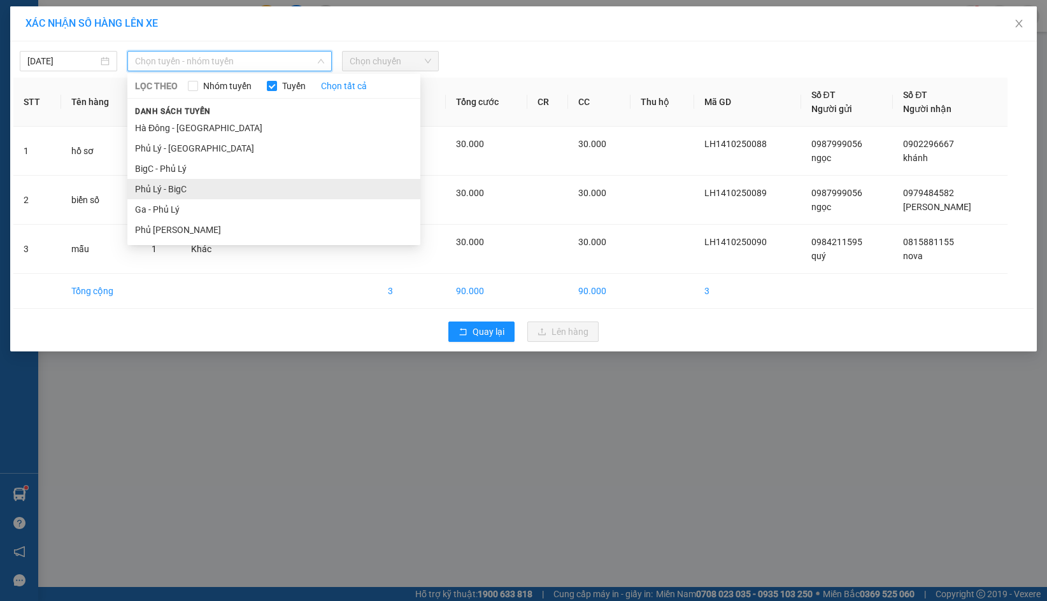
click at [190, 188] on li "Phủ Lý - BigC" at bounding box center [273, 189] width 293 height 20
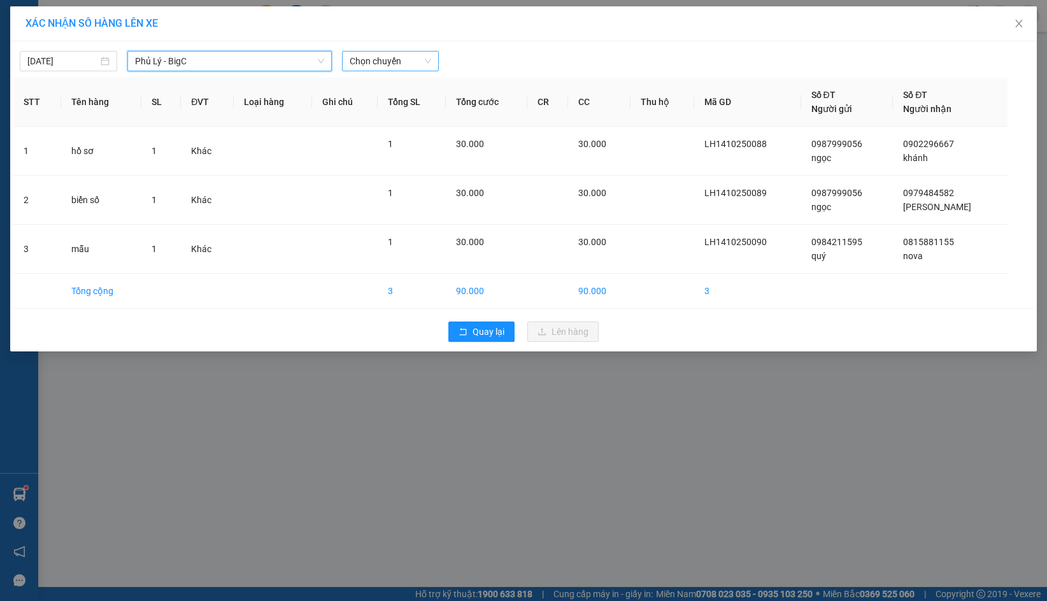
click at [399, 62] on span "Chọn chuyến" at bounding box center [391, 61] width 82 height 19
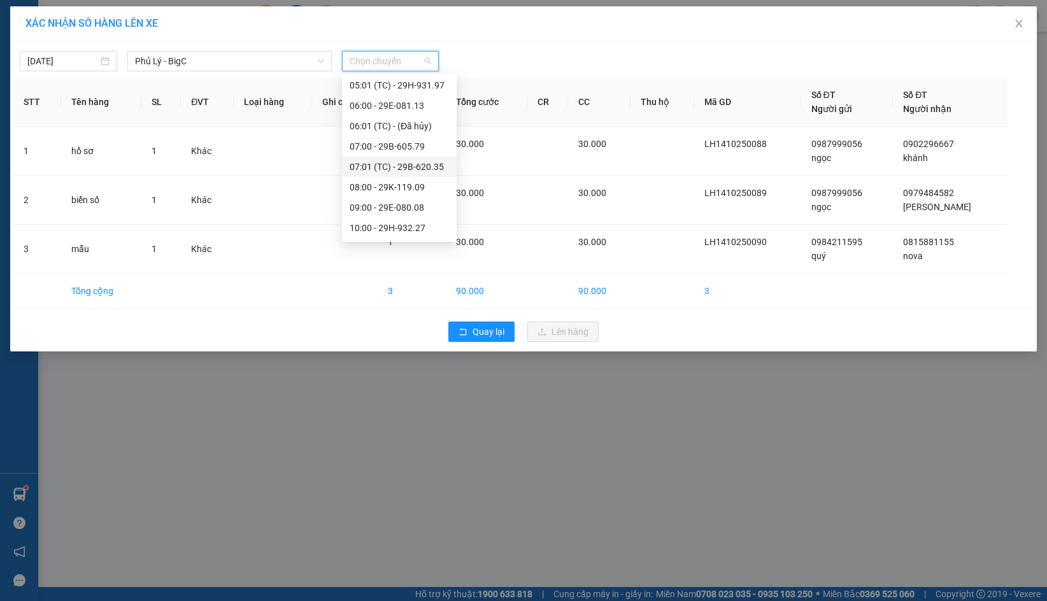
scroll to position [43, 0]
click at [400, 210] on div "09:00 - 29E-080.08" at bounding box center [399, 207] width 99 height 14
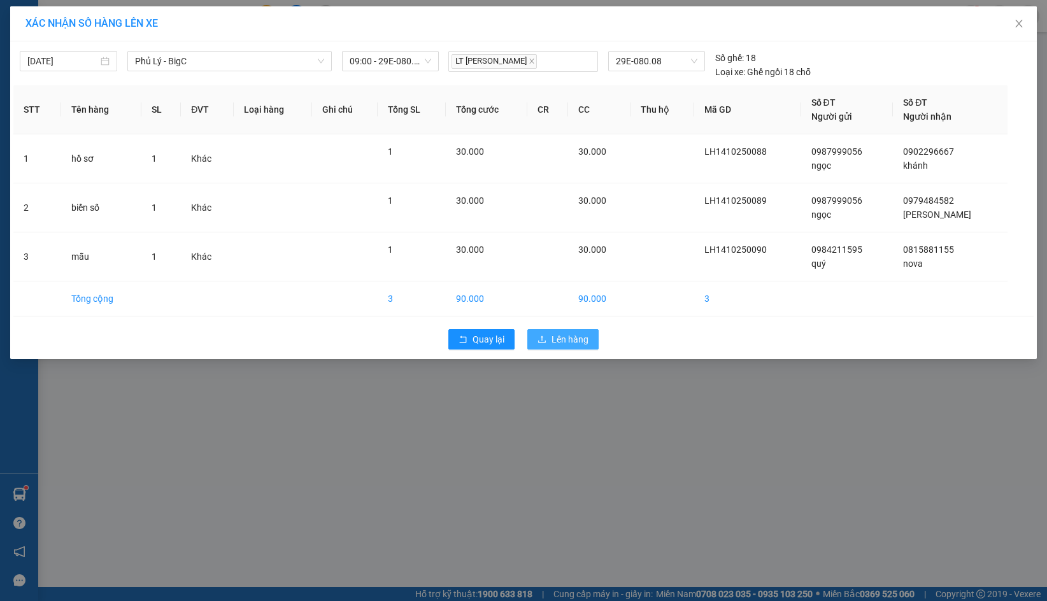
click at [562, 341] on span "Lên hàng" at bounding box center [569, 339] width 37 height 14
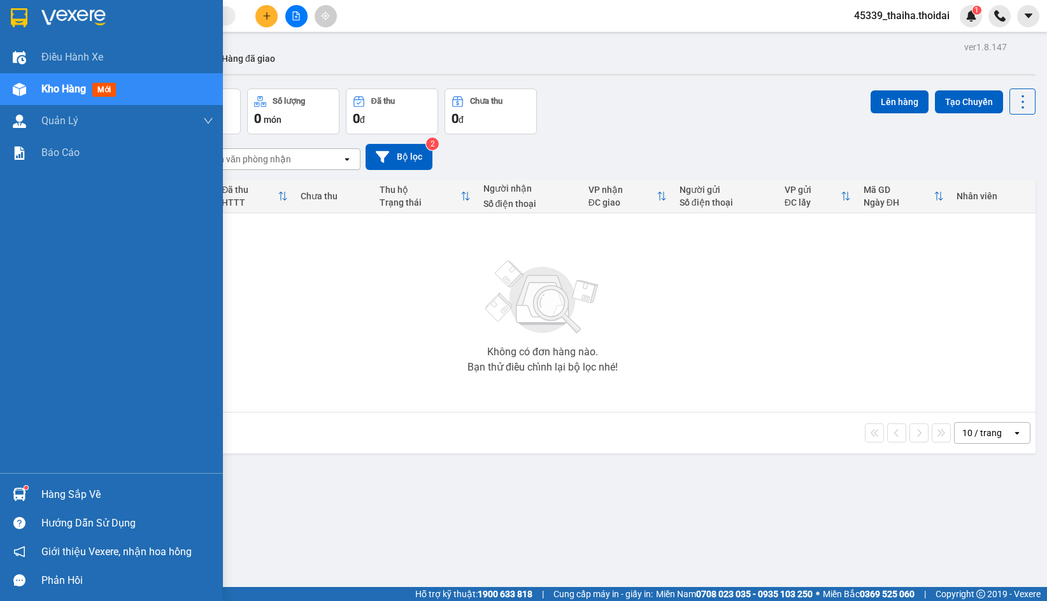
click at [31, 497] on div "Hàng sắp về" at bounding box center [111, 494] width 223 height 29
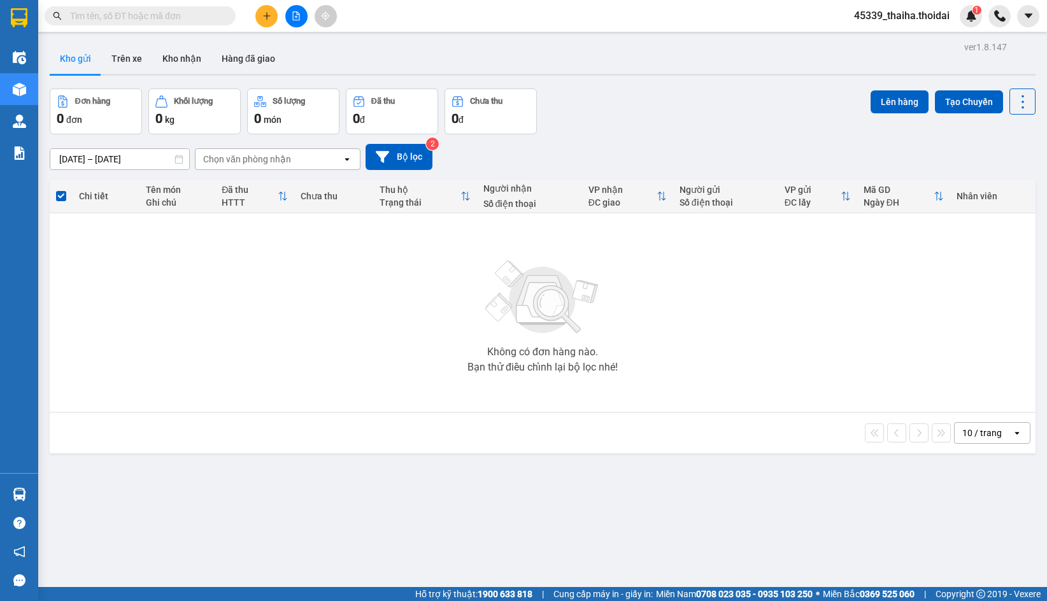
click at [227, 330] on section "Kết quả tìm kiếm ( 44 ) Bộ lọc Mã ĐH Trạng thái Món hàng Thu hộ Tổng cước Chưa …" at bounding box center [523, 300] width 1047 height 601
